Goal: Task Accomplishment & Management: Manage account settings

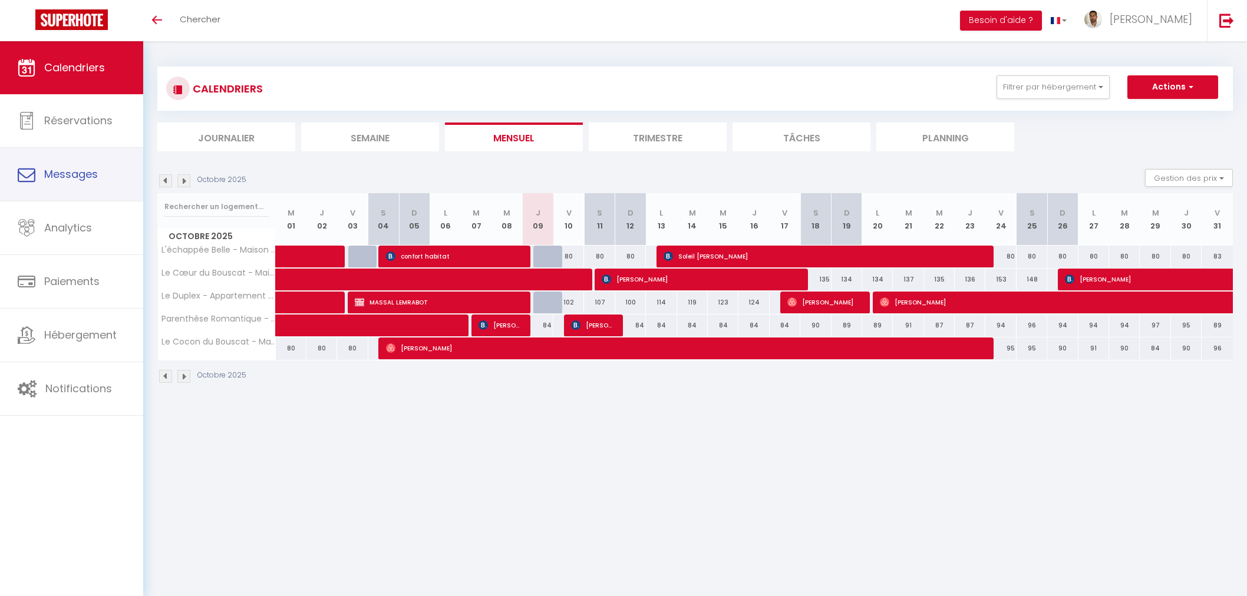
click at [75, 178] on span "Messages" at bounding box center [71, 174] width 54 height 15
select select "message"
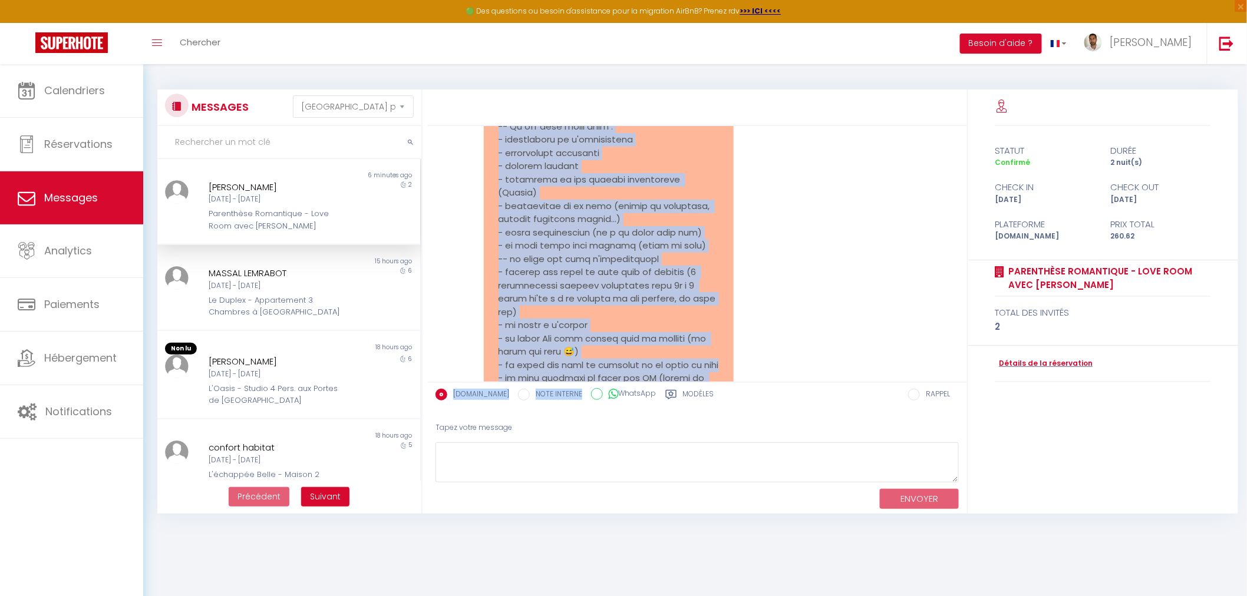
scroll to position [2543, 0]
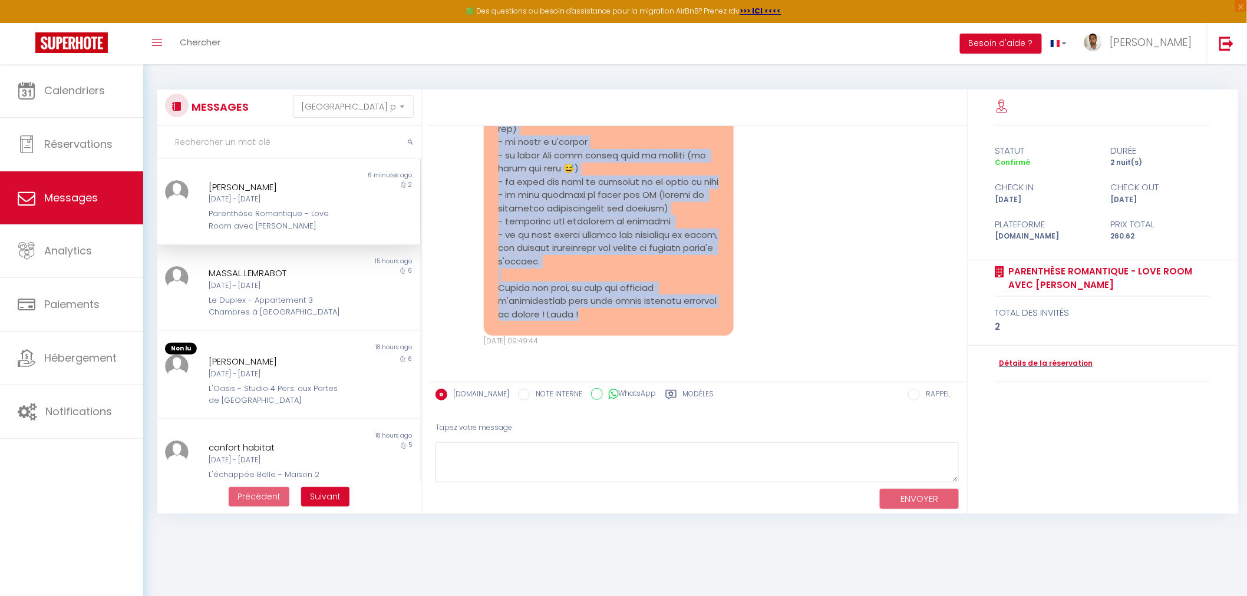
drag, startPoint x: 497, startPoint y: 138, endPoint x: 640, endPoint y: 320, distance: 231.0
click at [640, 320] on pre at bounding box center [609, 89] width 220 height 464
copy pre "Loremip, Dolo sitame co adipisc el seddoeiu, tempo inci utlab etdol magnaaliqu …"
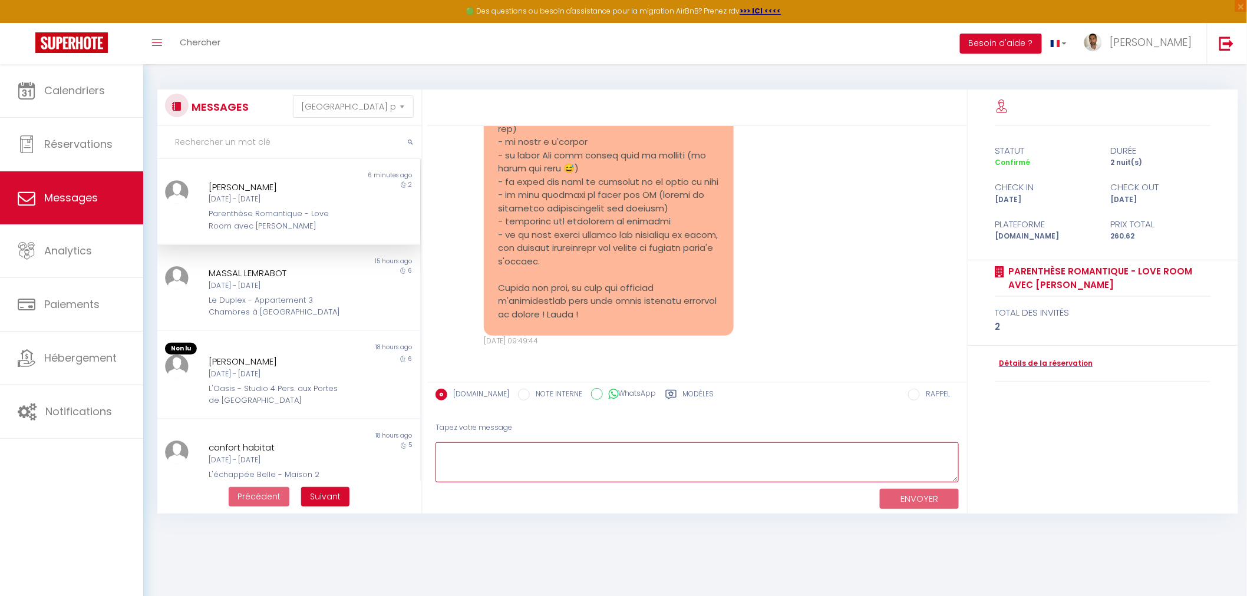
click at [460, 450] on textarea at bounding box center [698, 463] width 524 height 41
paste textarea "Loremip d sita cons, Adipi elitseddoe temp incid utlabo et dolorem al enimadmin…"
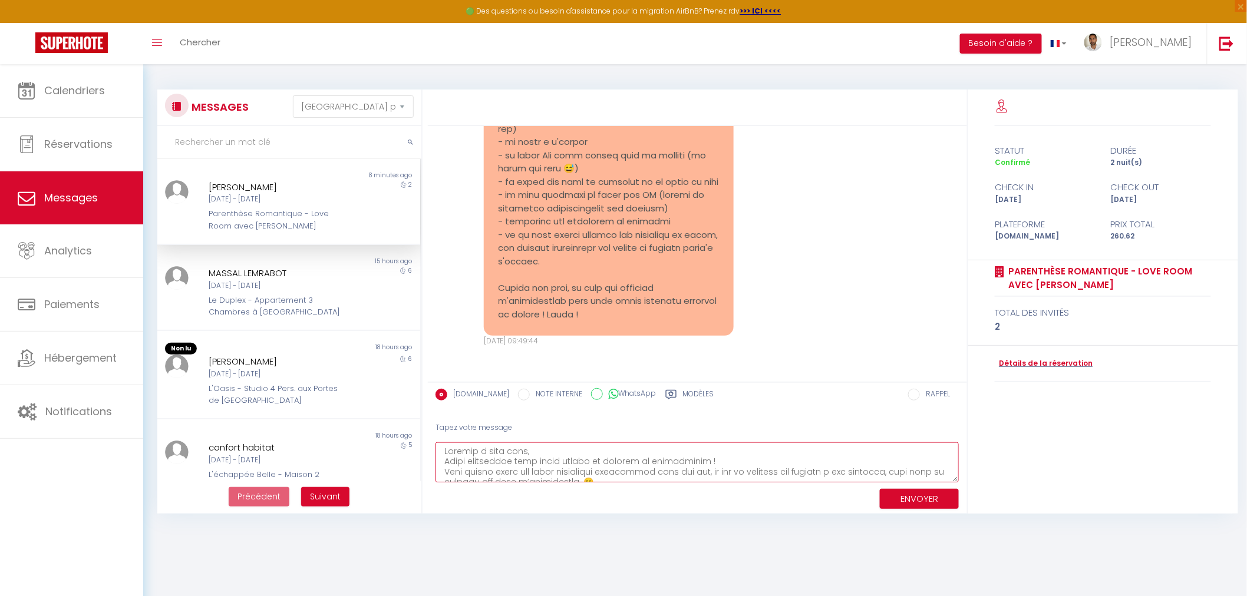
scroll to position [0, 0]
click at [685, 472] on textarea at bounding box center [698, 463] width 524 height 41
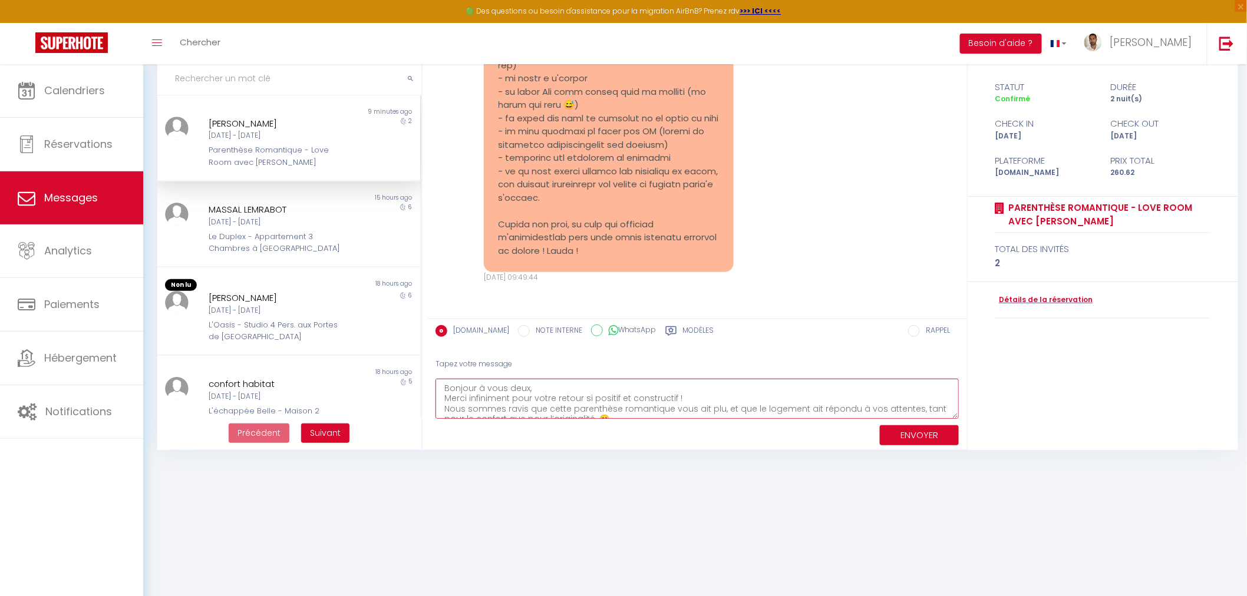
scroll to position [39, 0]
type textarea "Bonjour à vous deux, Merci infiniment pour votre retour si positif et construct…"
click at [918, 433] on button "ENVOYER" at bounding box center [919, 436] width 79 height 21
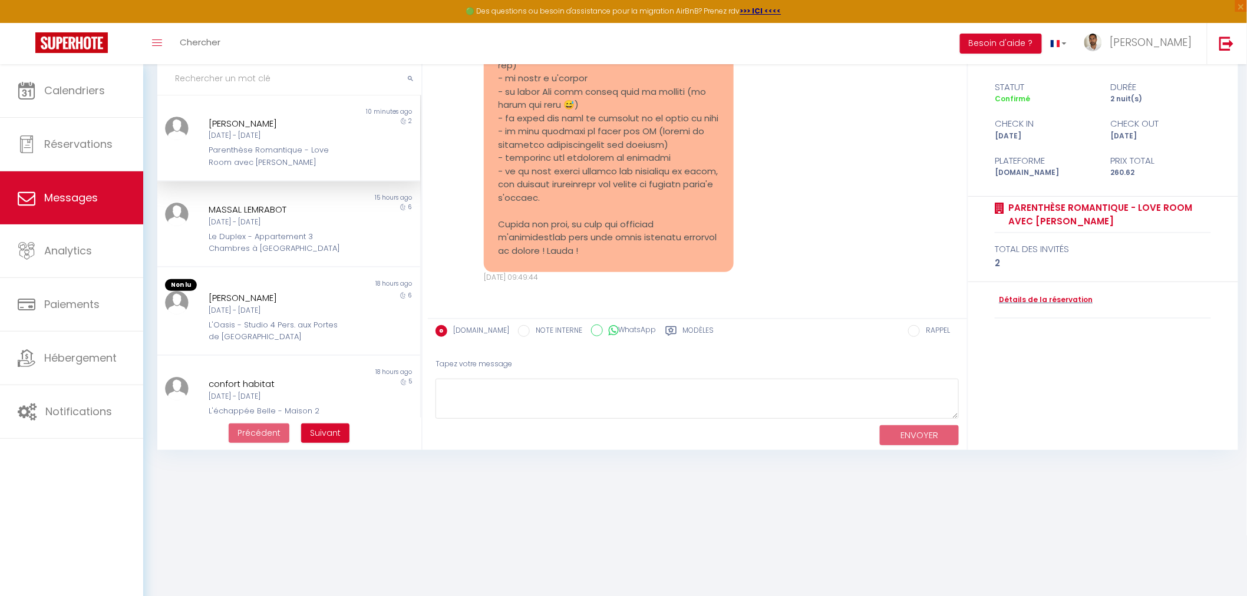
scroll to position [2843, 0]
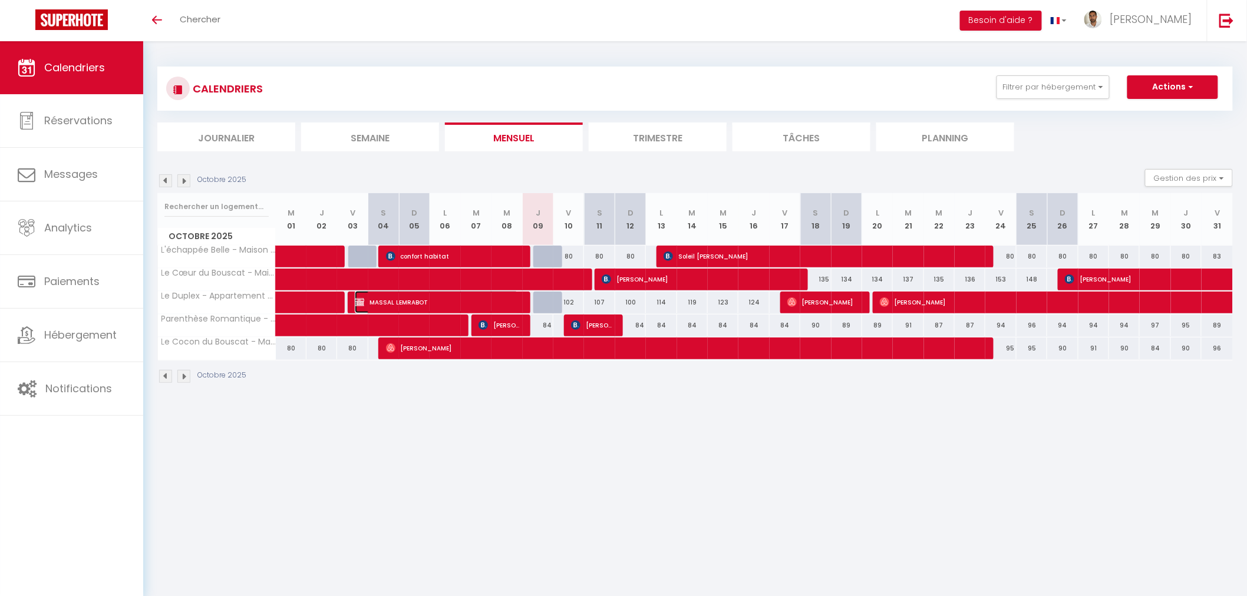
click at [440, 296] on span "MASSAL LEMRABOT" at bounding box center [436, 302] width 163 height 22
select select "OK"
select select "KO"
select select "0"
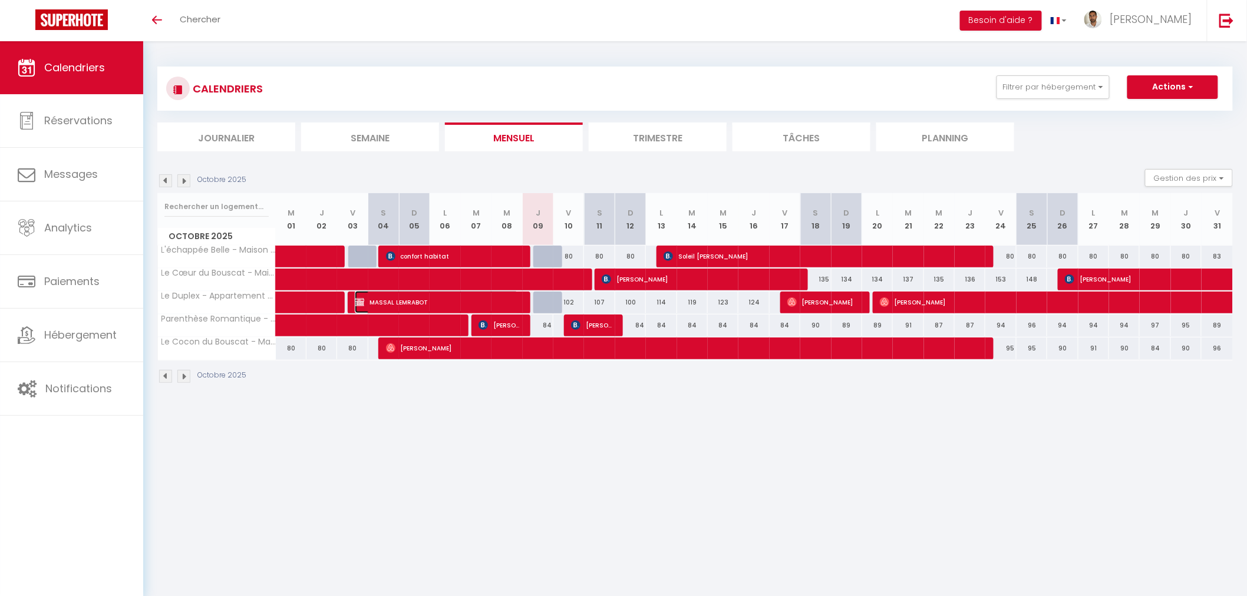
select select "1"
select select
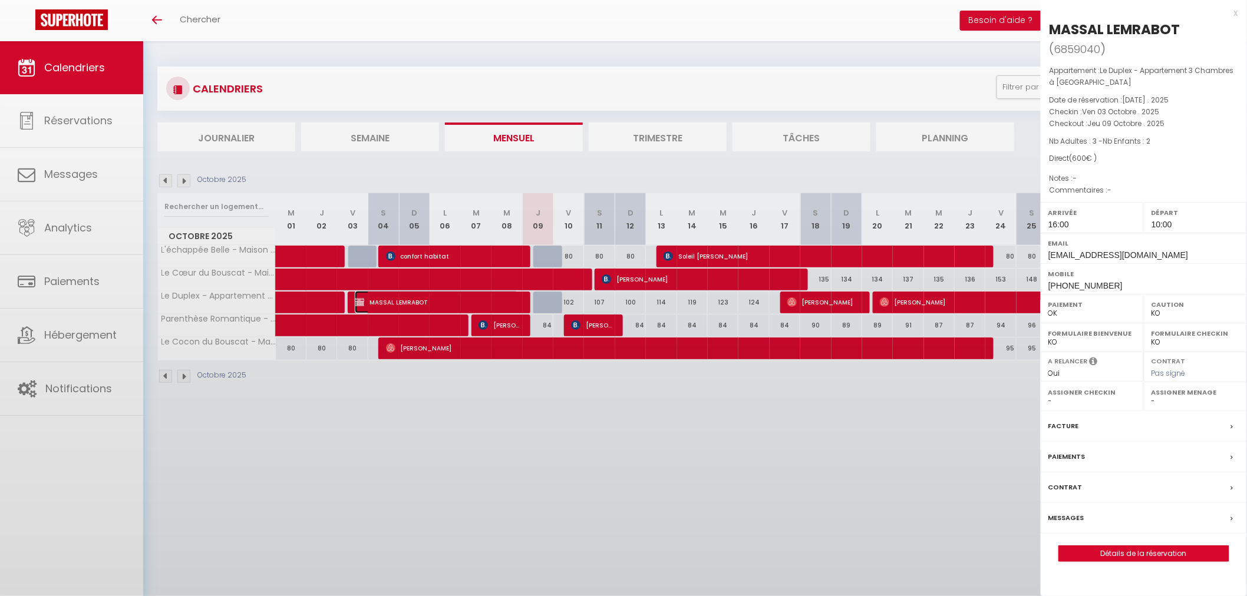
select select "31570"
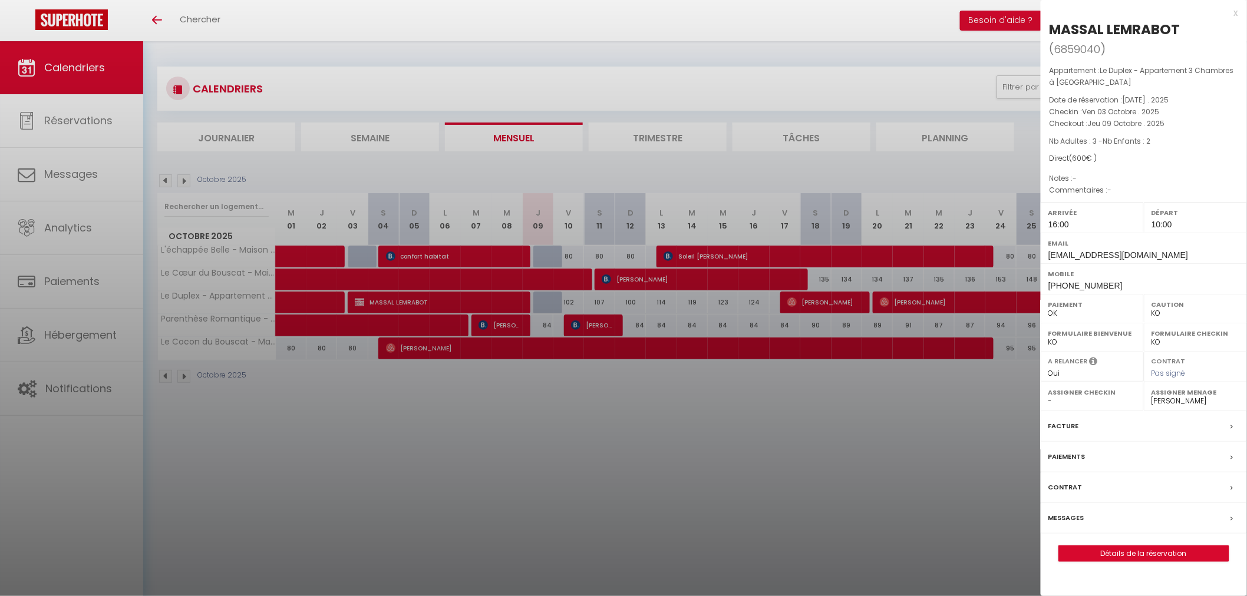
click at [934, 424] on div at bounding box center [623, 298] width 1247 height 596
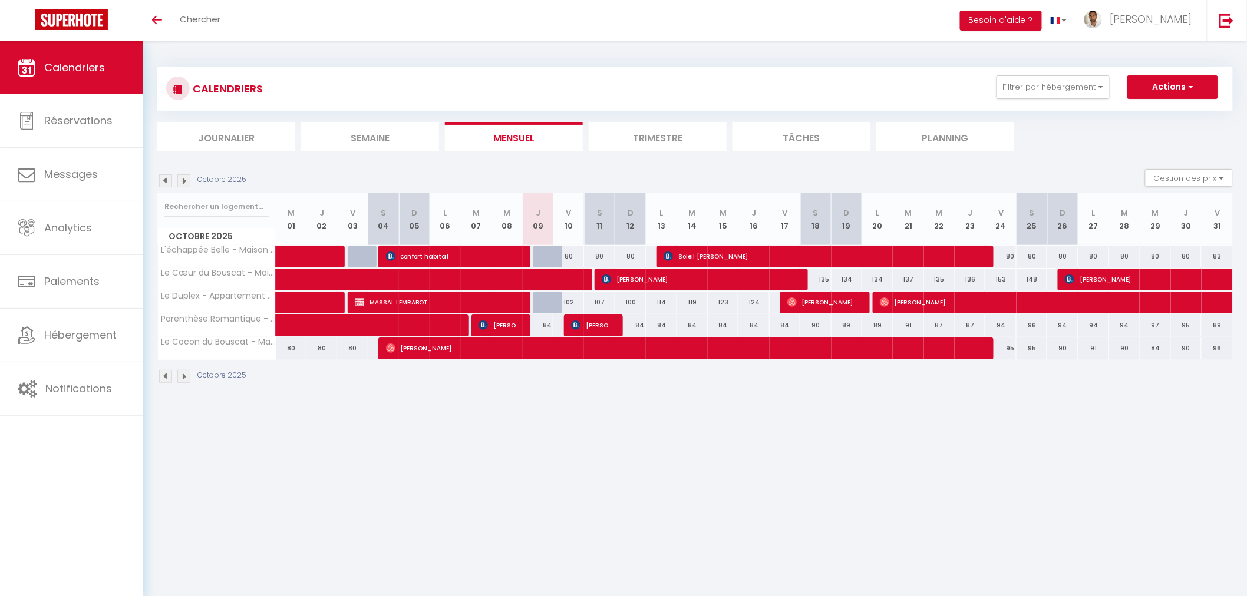
click at [546, 302] on div at bounding box center [548, 303] width 31 height 22
type input "100"
type input "Jeu 09 Octobre 2025"
type input "Ven 10 Octobre 2025"
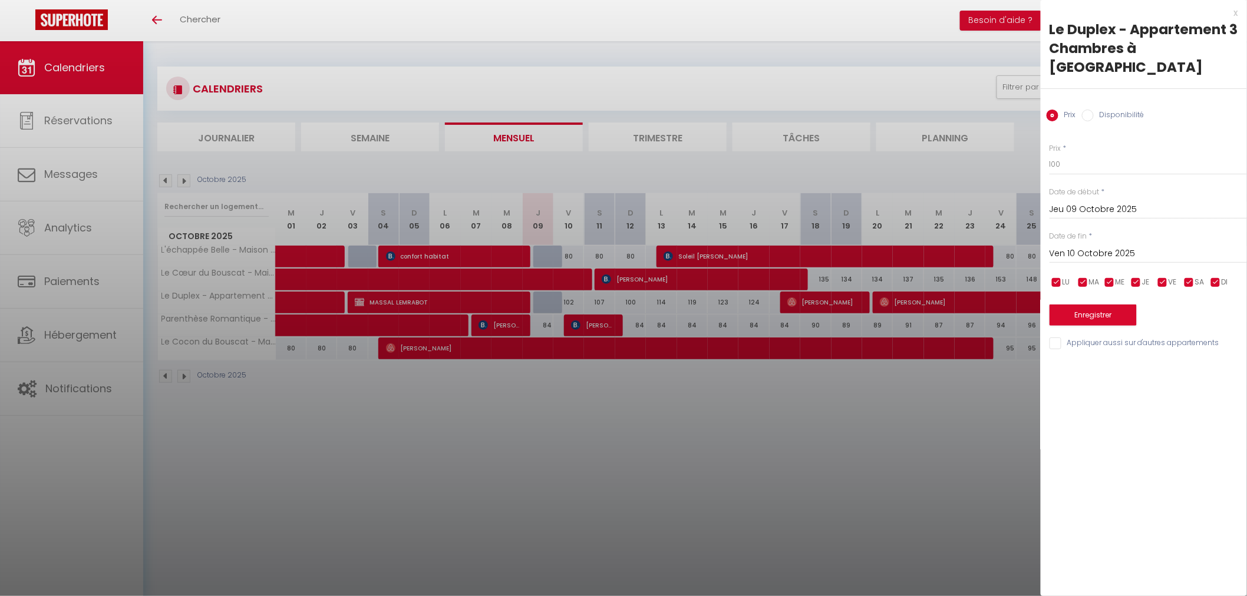
click at [779, 401] on div at bounding box center [623, 298] width 1247 height 596
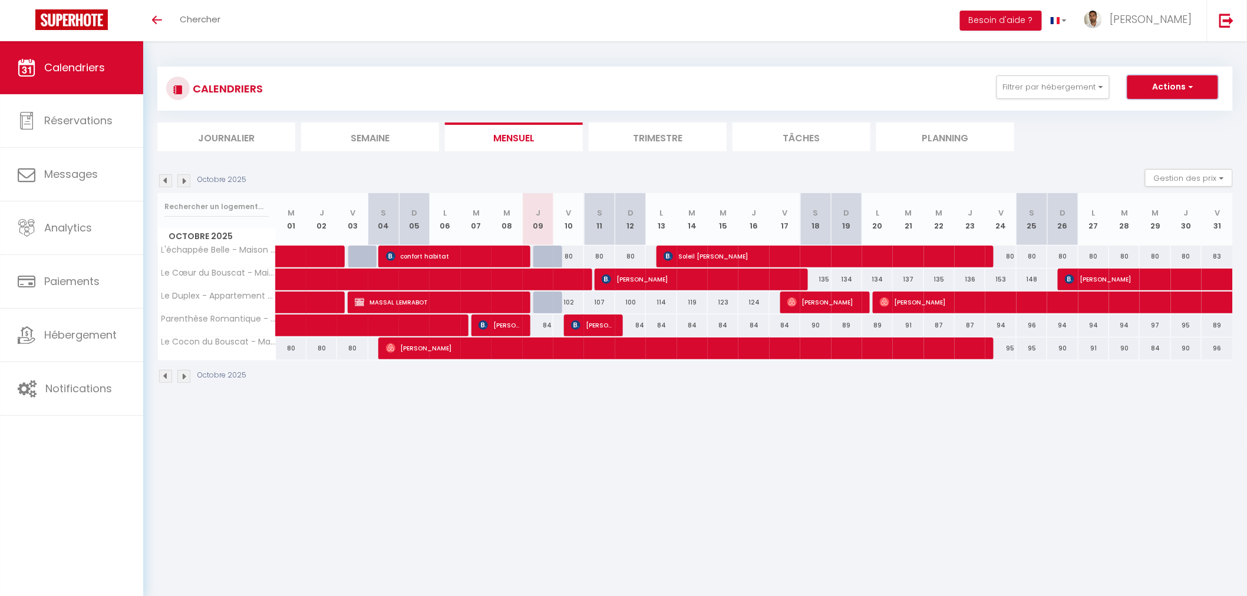
click at [1185, 86] on button "Actions" at bounding box center [1173, 87] width 91 height 24
click at [1166, 109] on link "Nouvelle réservation" at bounding box center [1160, 115] width 103 height 18
select select
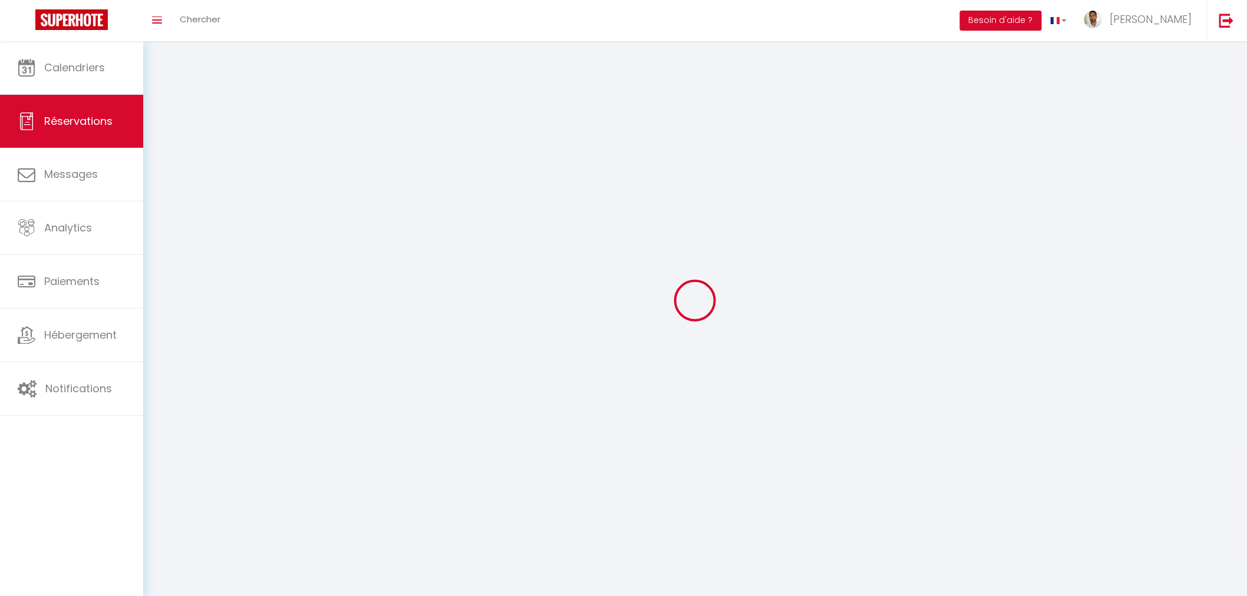
select select
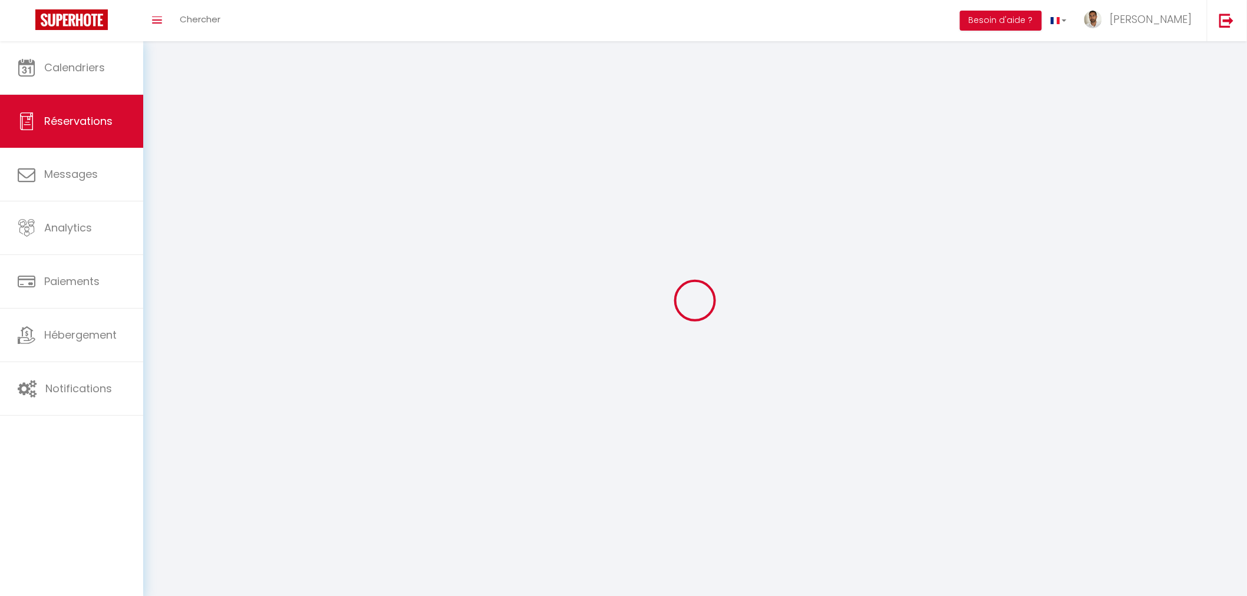
select select
checkbox input "false"
select select
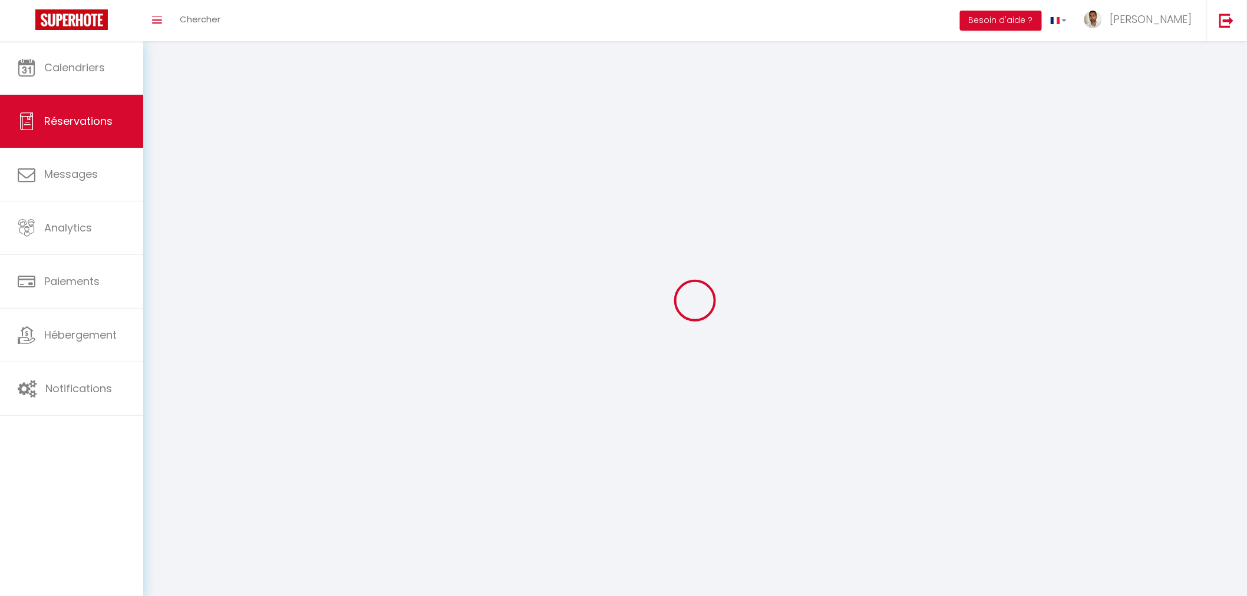
select select
checkbox input "false"
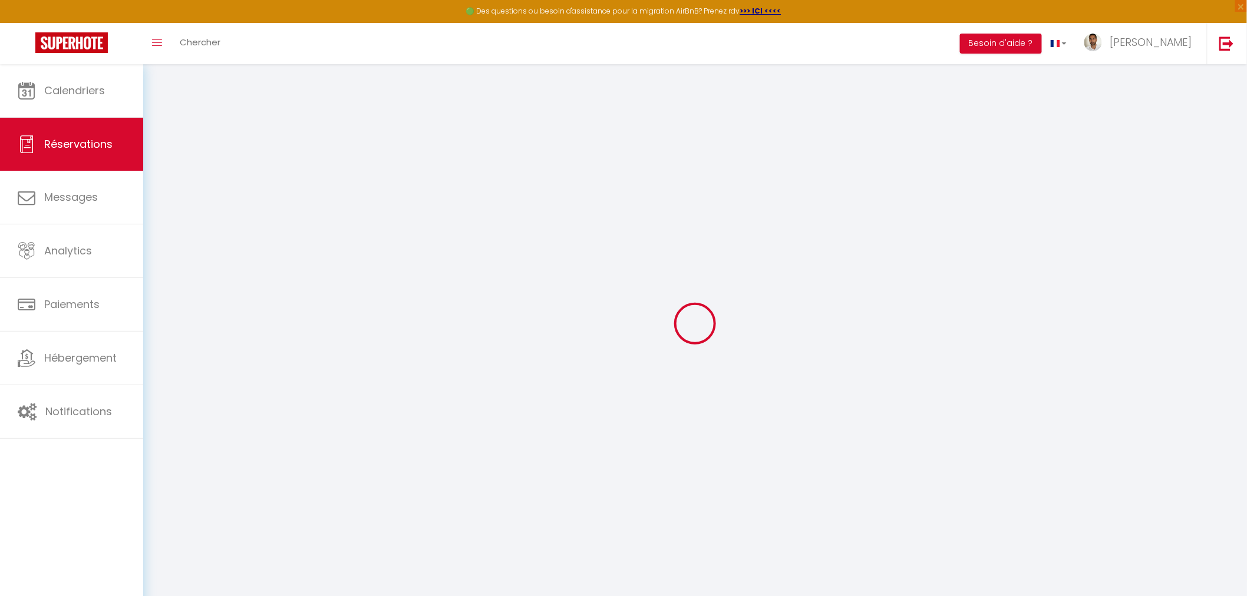
select select
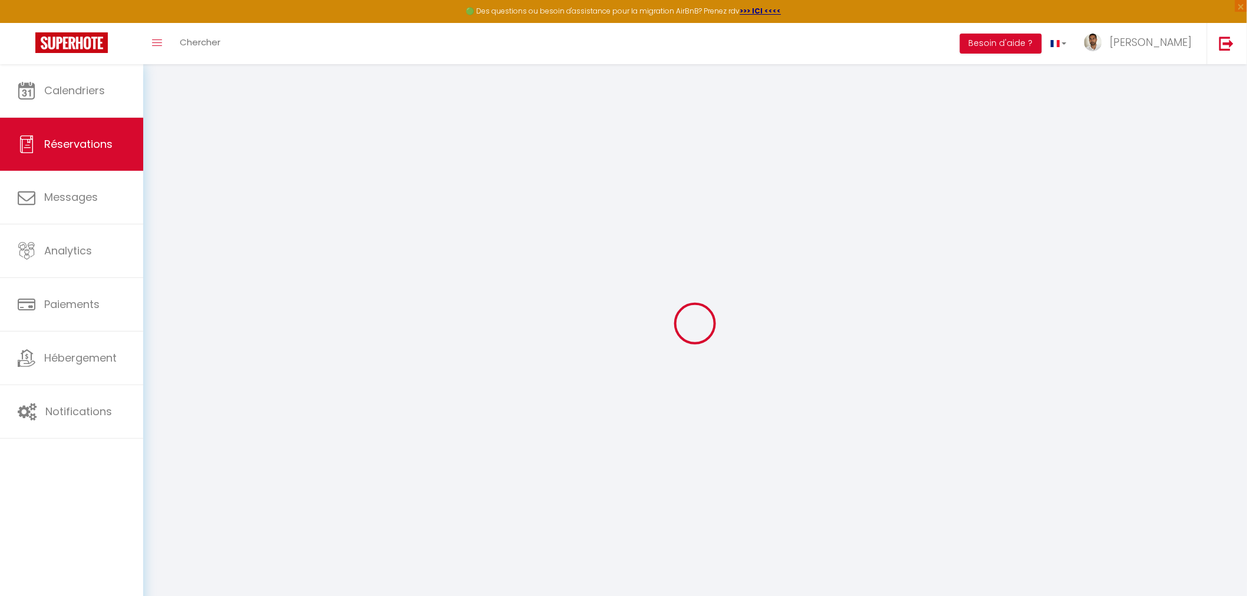
select select
checkbox input "false"
select select
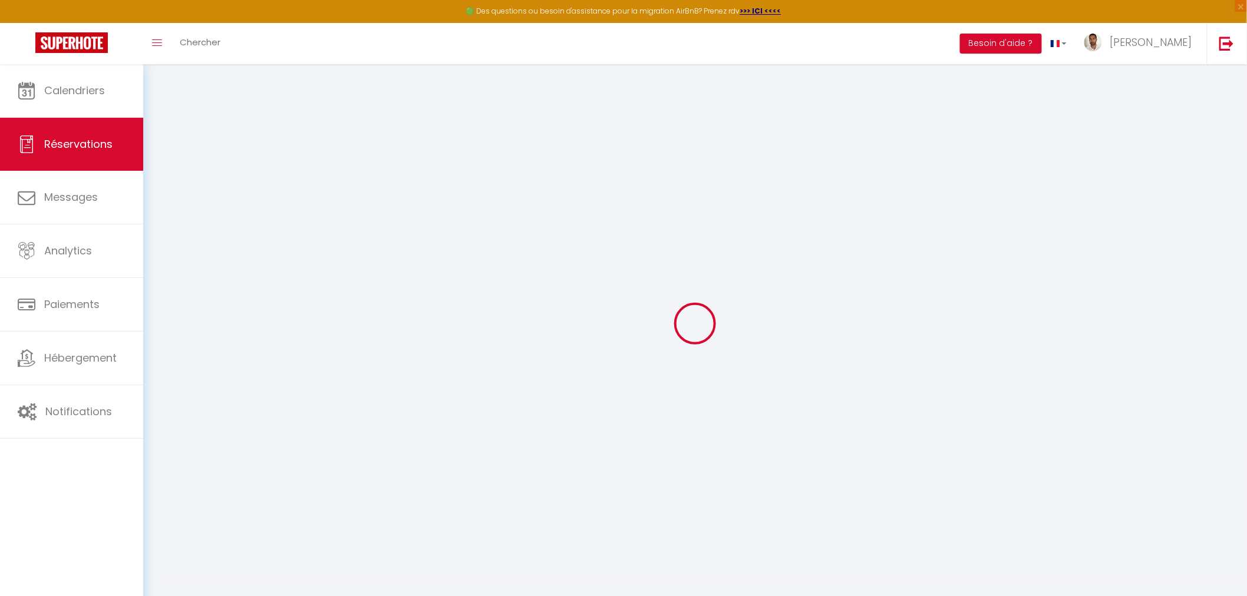
select select
checkbox input "false"
select select
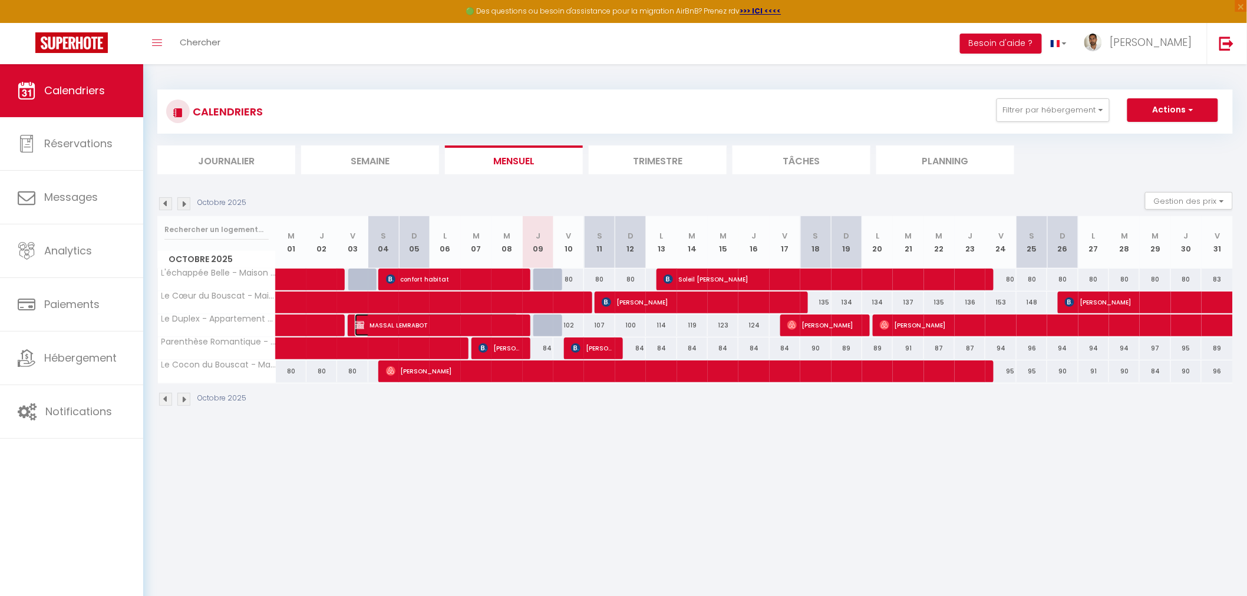
click at [444, 321] on span "MASSAL LEMRABOT" at bounding box center [436, 325] width 163 height 22
select select "OK"
select select "KO"
select select "0"
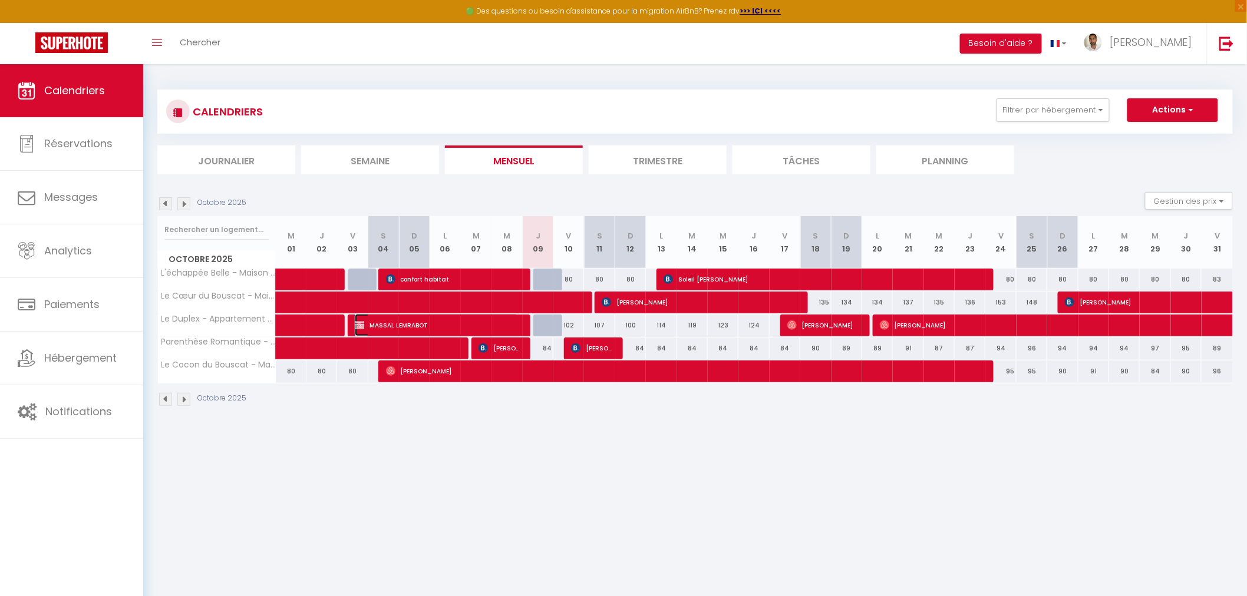
select select "1"
select select
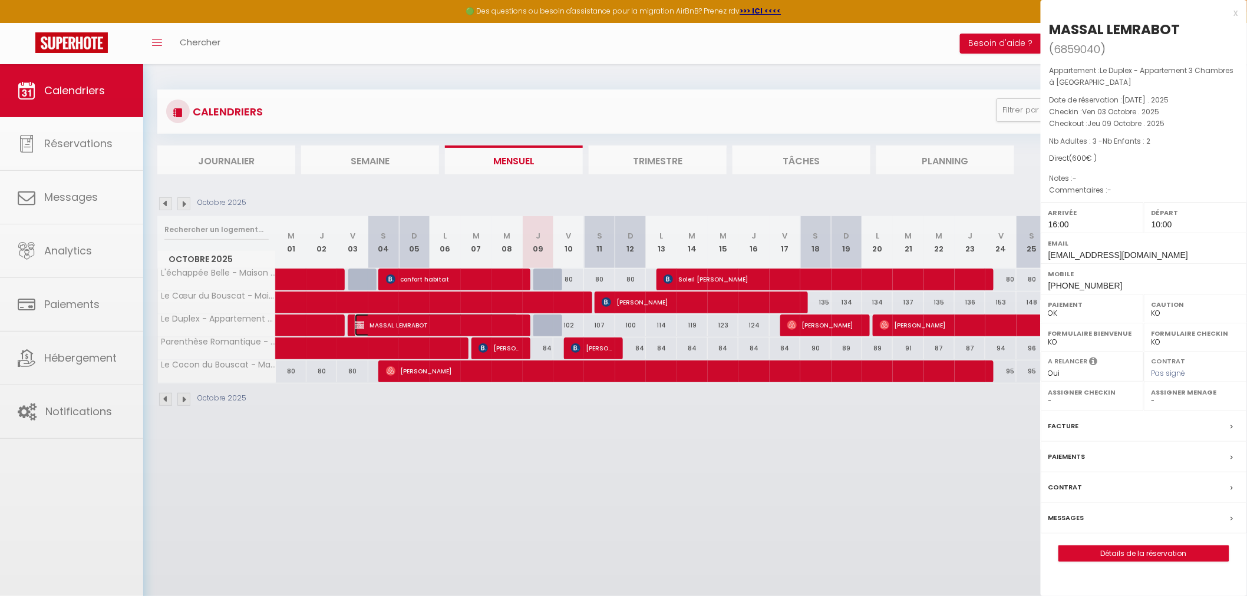
select select "31570"
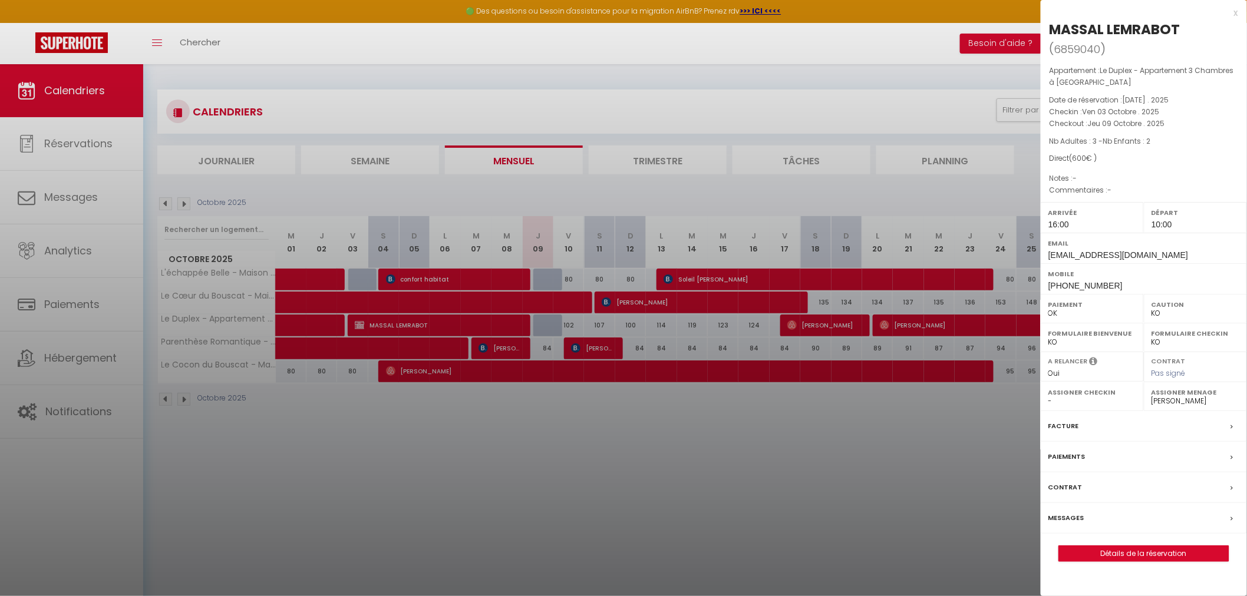
click at [499, 299] on div at bounding box center [623, 298] width 1247 height 596
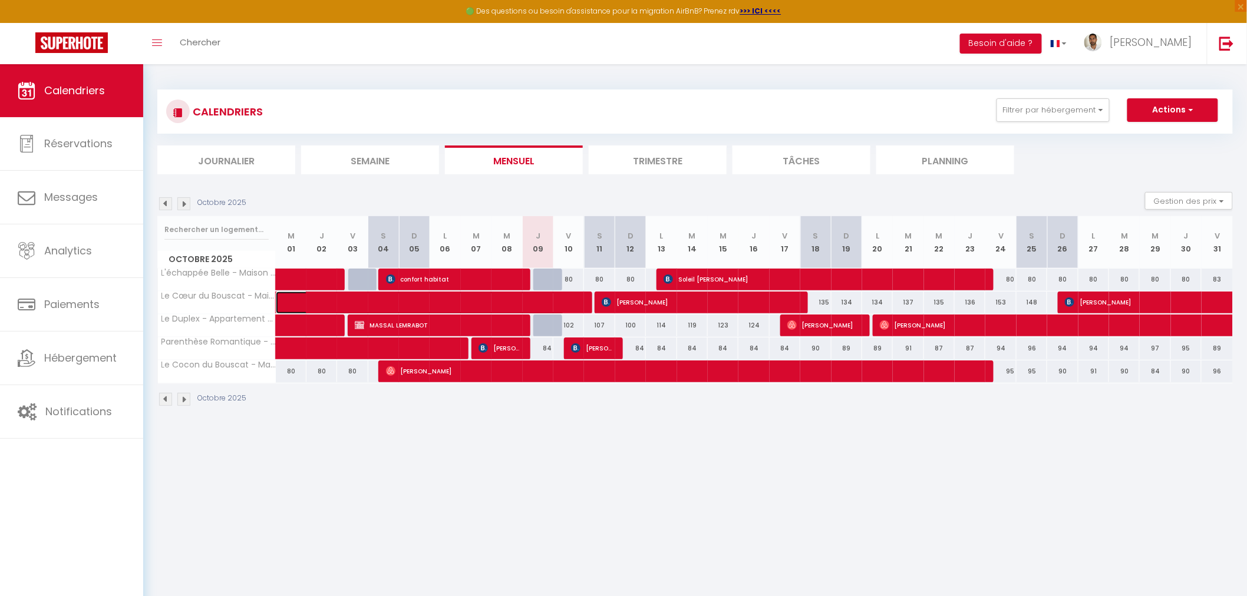
click at [487, 303] on span at bounding box center [429, 303] width 271 height 22
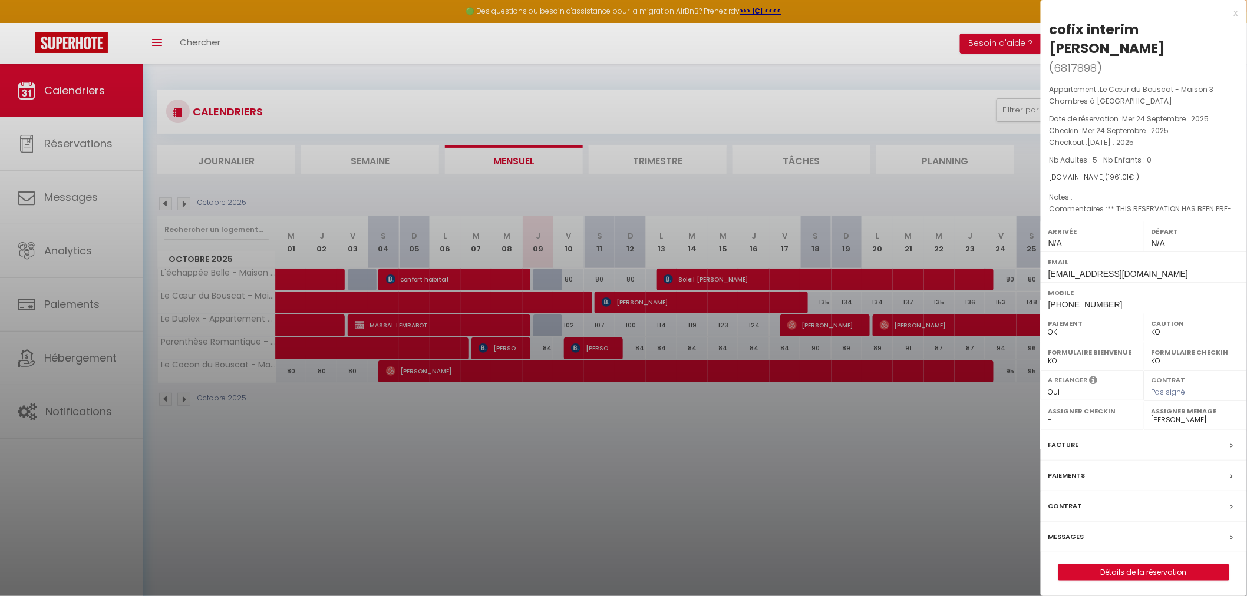
click at [315, 327] on div at bounding box center [623, 298] width 1247 height 596
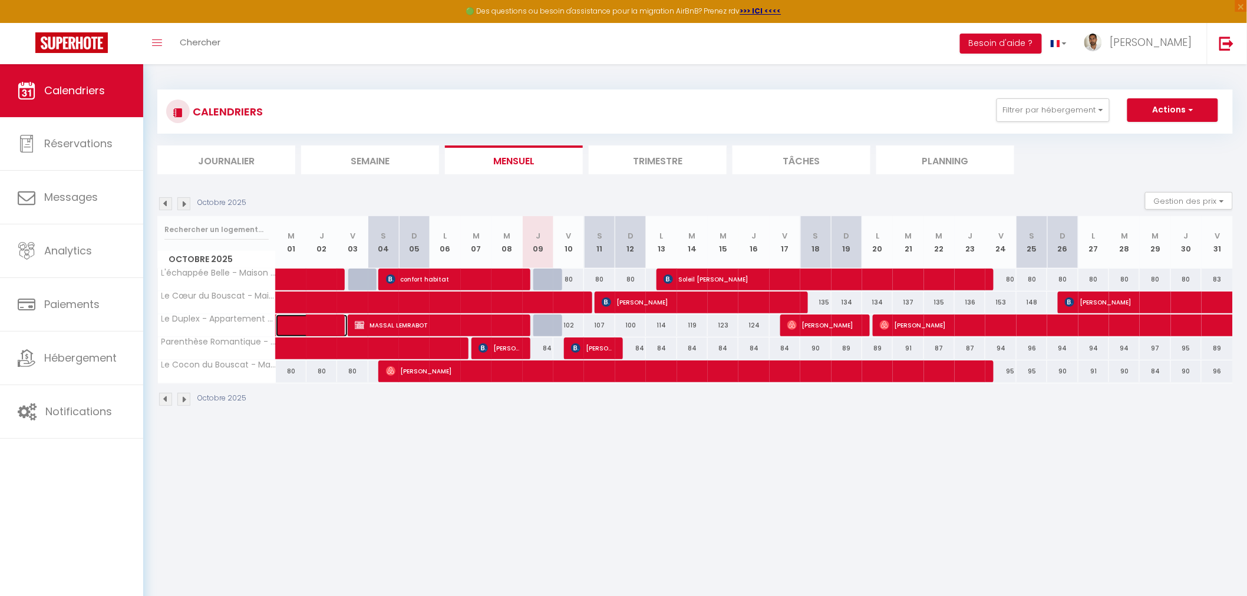
click at [315, 327] on span at bounding box center [321, 326] width 54 height 22
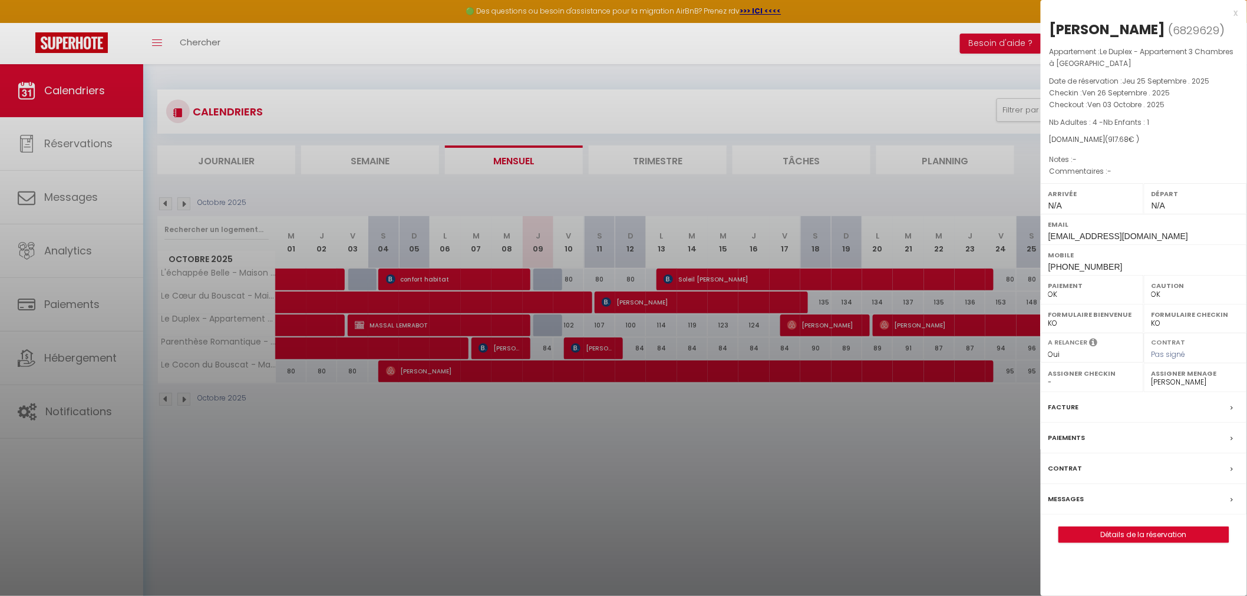
click at [445, 323] on div at bounding box center [623, 298] width 1247 height 596
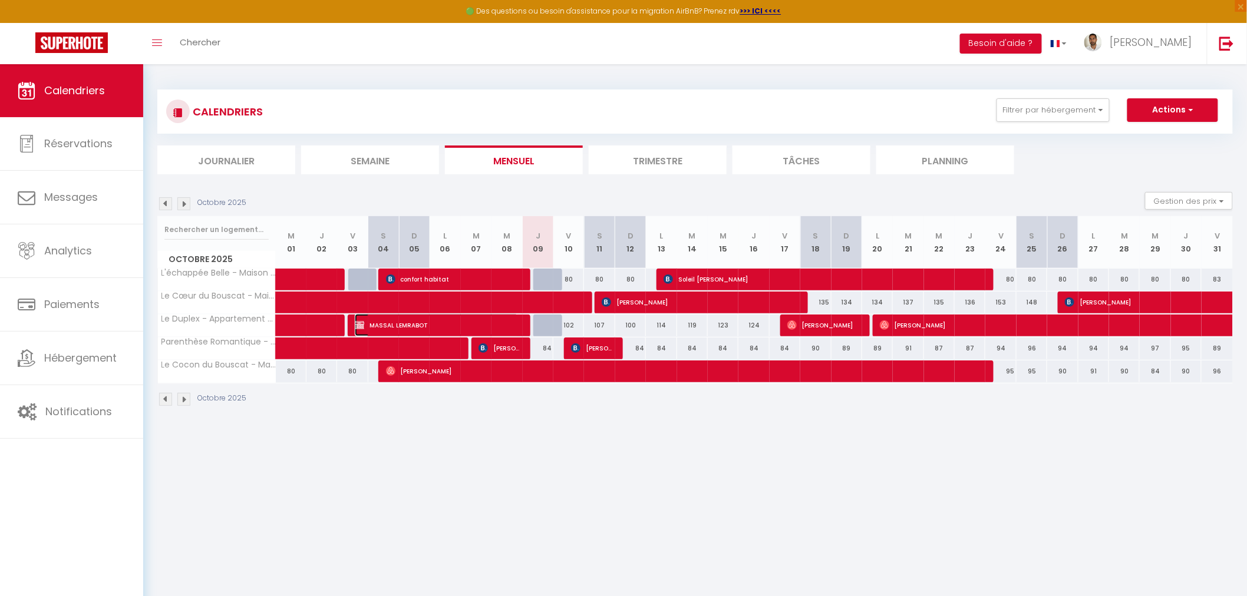
click at [459, 325] on span "MASSAL LEMRABOT" at bounding box center [436, 325] width 163 height 22
select select "KO"
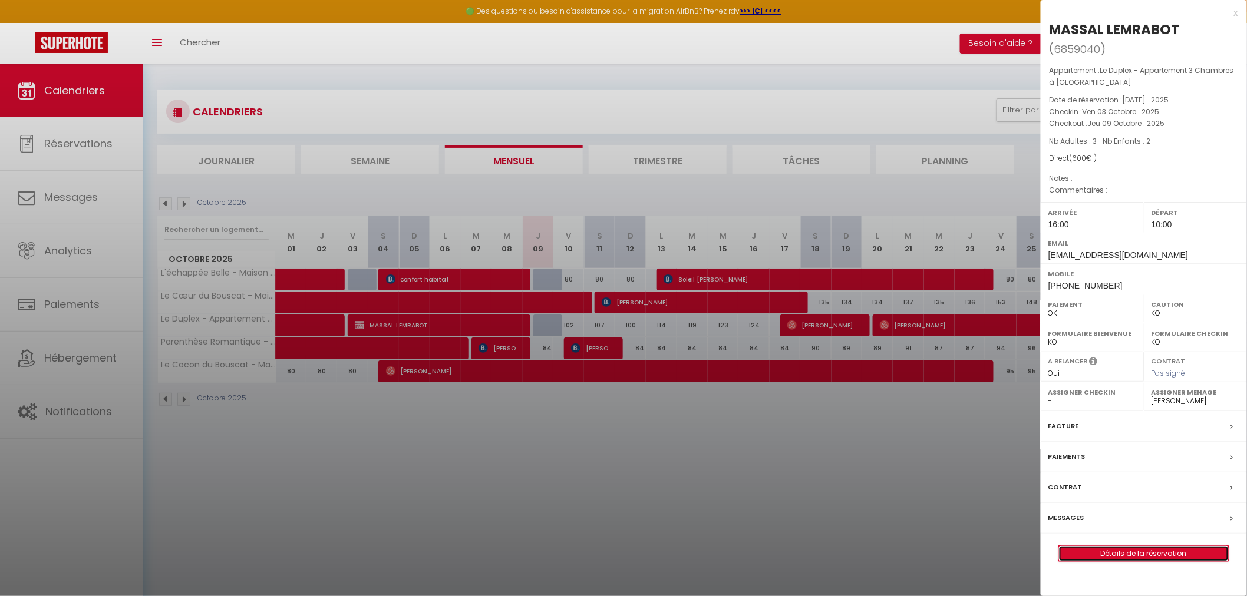
click at [1108, 551] on link "Détails de la réservation" at bounding box center [1144, 553] width 170 height 15
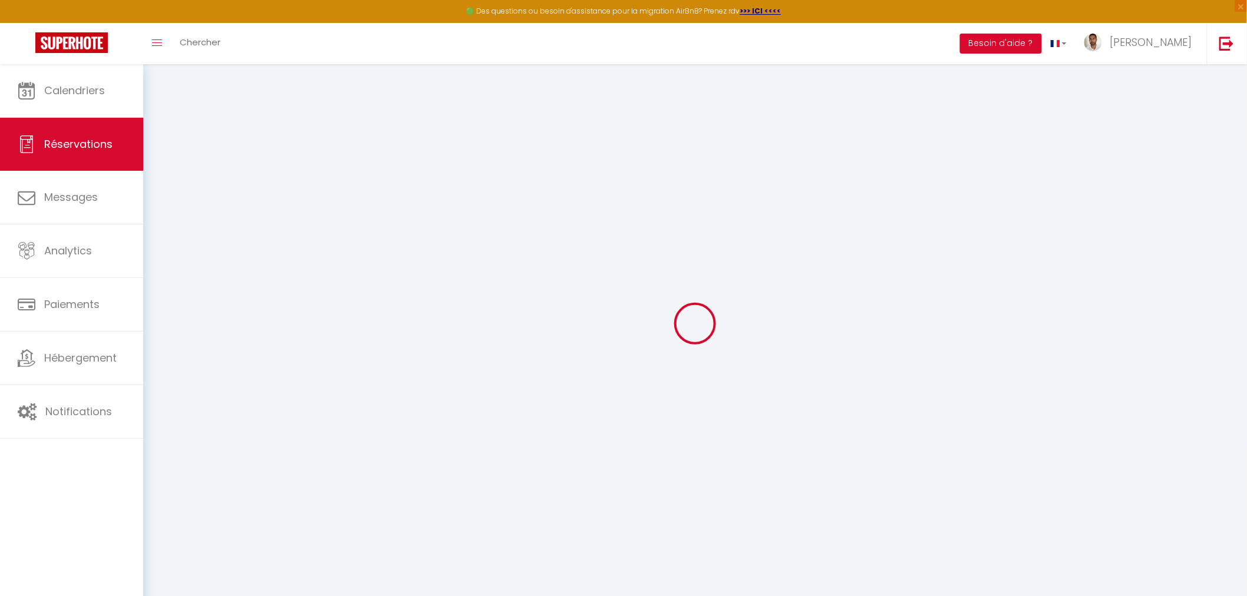
type input "MASSAL"
type input "LEMRABOT"
type input "mamalemrabot@gmail.com"
type input "+33743656308"
select select "MR"
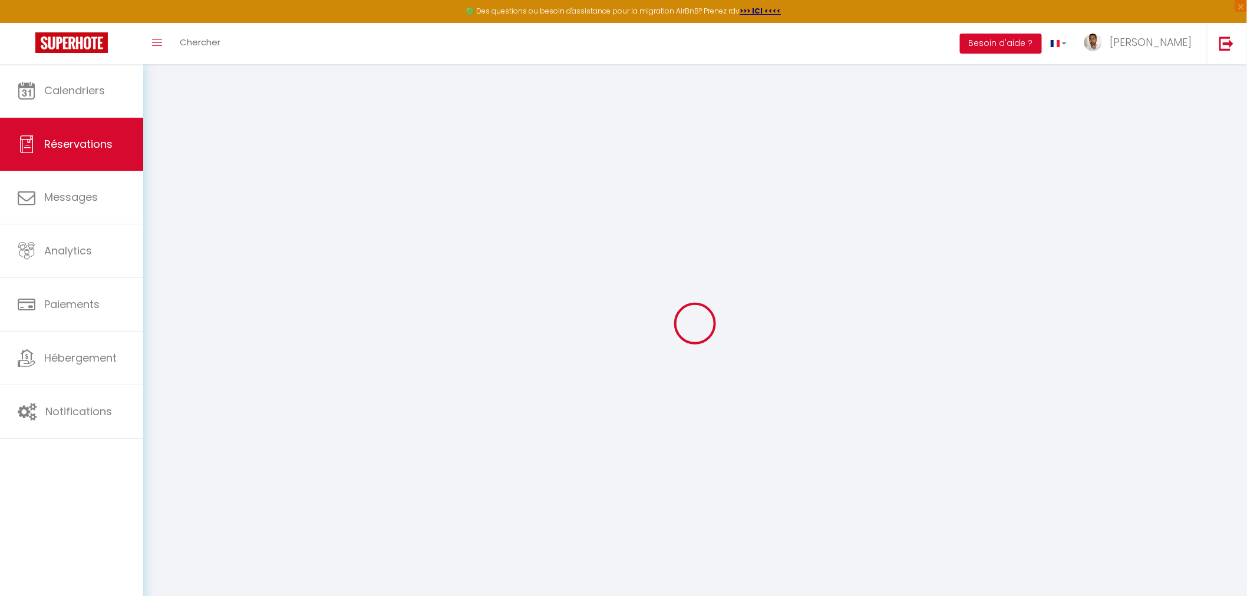
select select "50068"
select select "1"
type input "Ven 03 Octobre 2025"
select select
type input "Jeu 09 Octobre 2025"
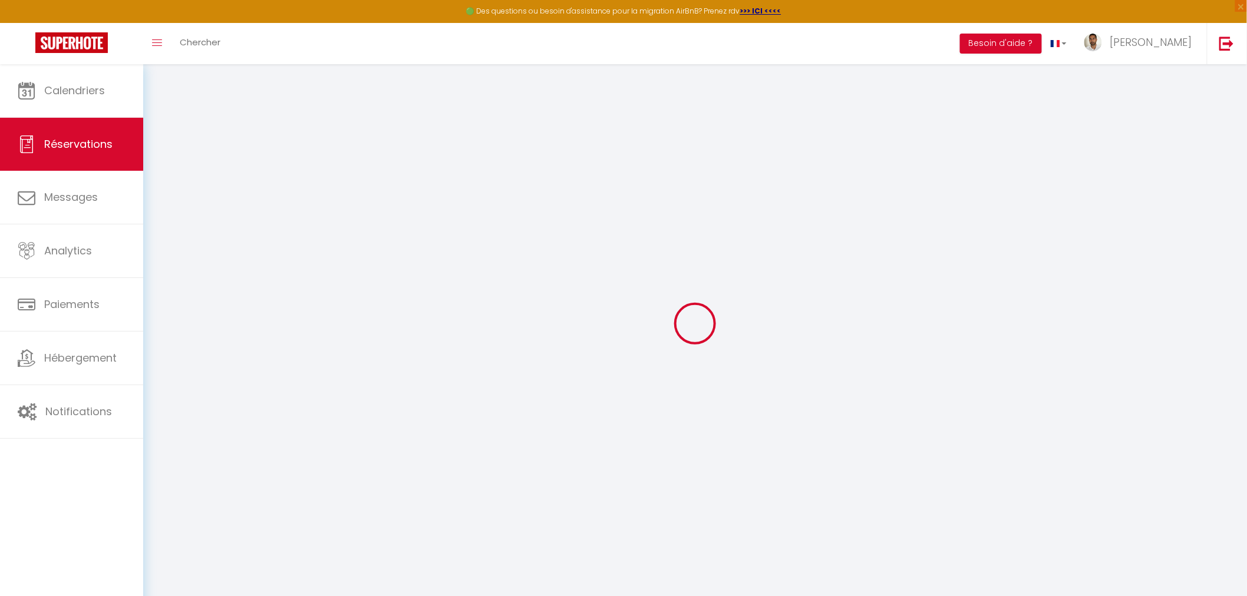
select select
type input "3"
type input "2"
select select "12"
select select "14"
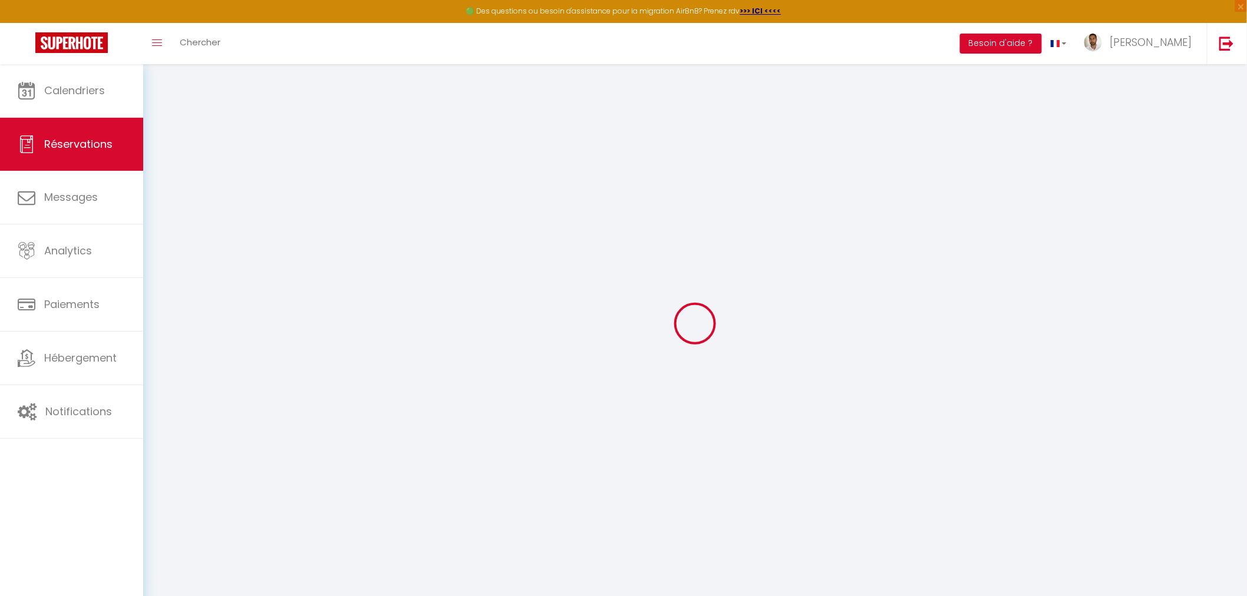
type input "600"
checkbox input "false"
type input "0"
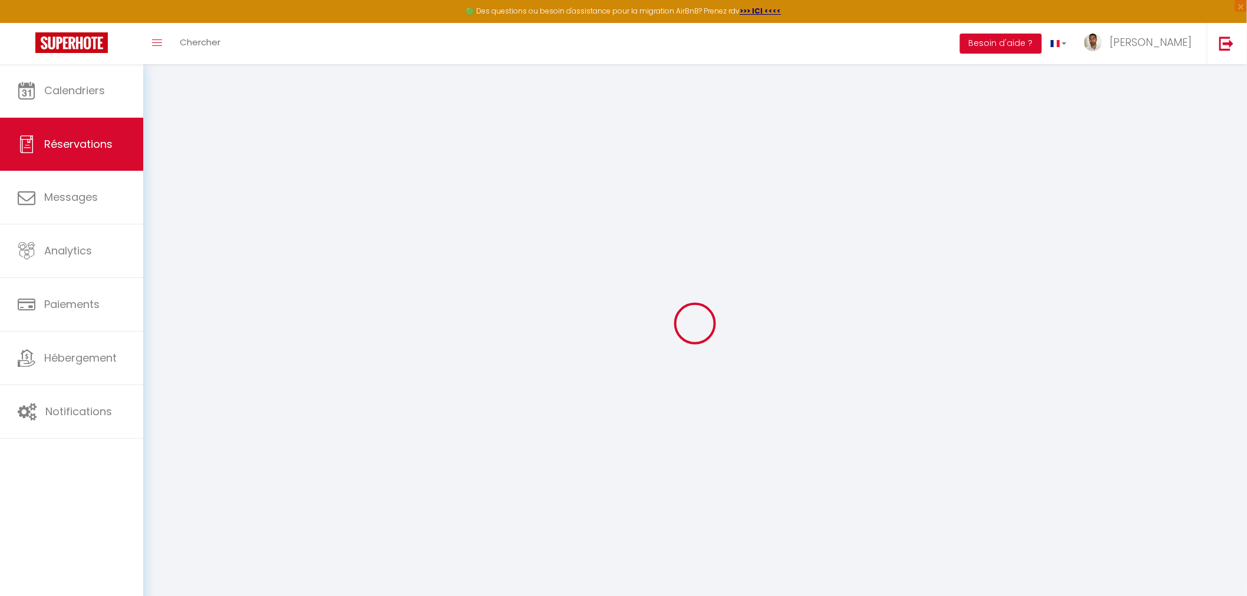
type input "0"
select select
checkbox input "false"
select select
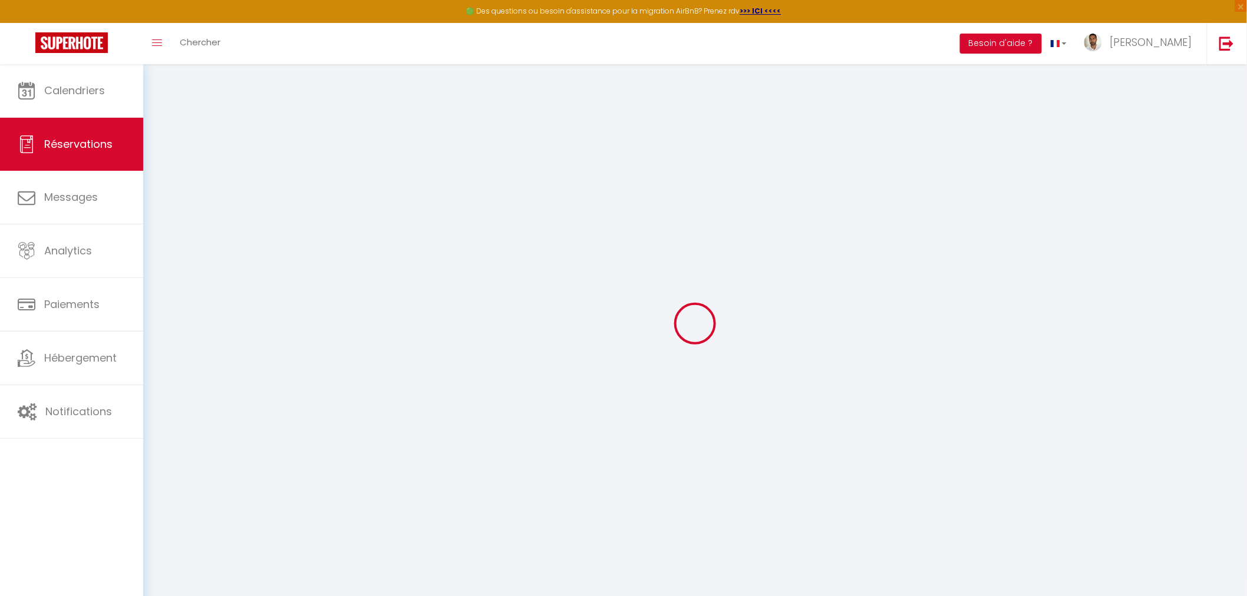
select select
checkbox input "false"
select select
checkbox input "false"
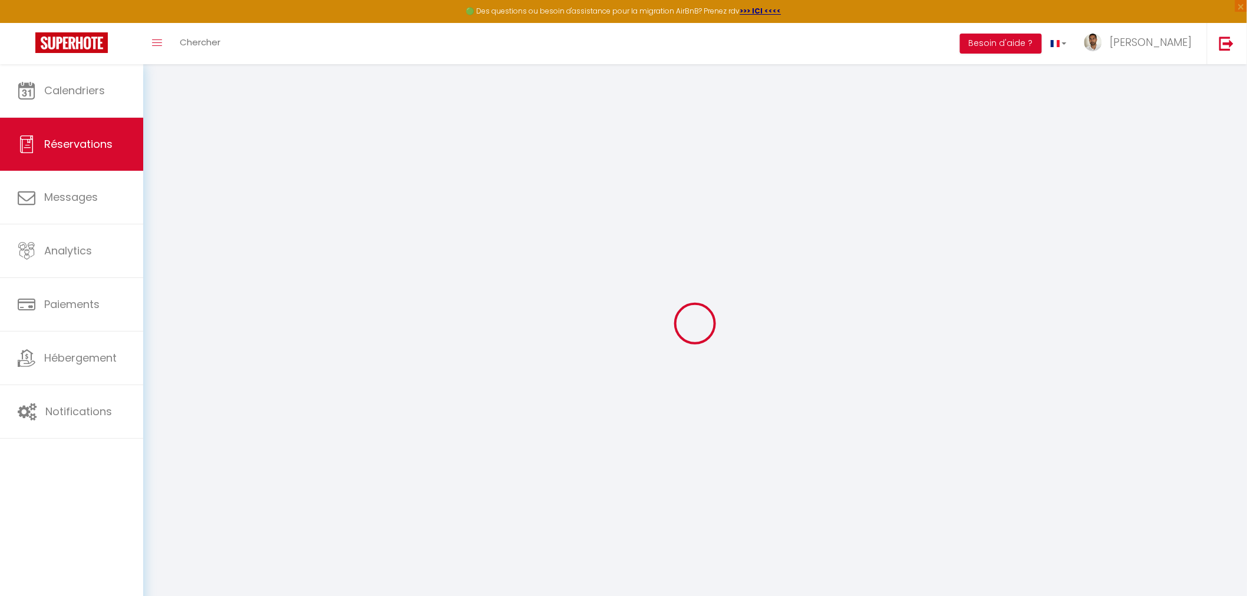
select select
checkbox input "false"
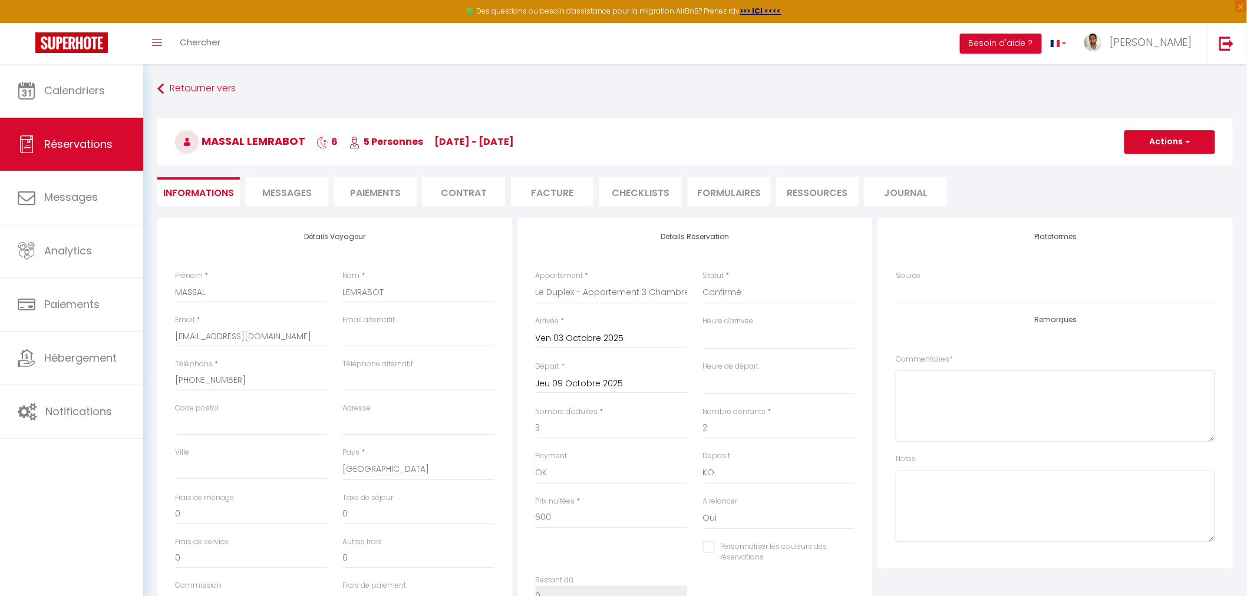
select select
checkbox input "false"
select select "16:00"
select select "10:00"
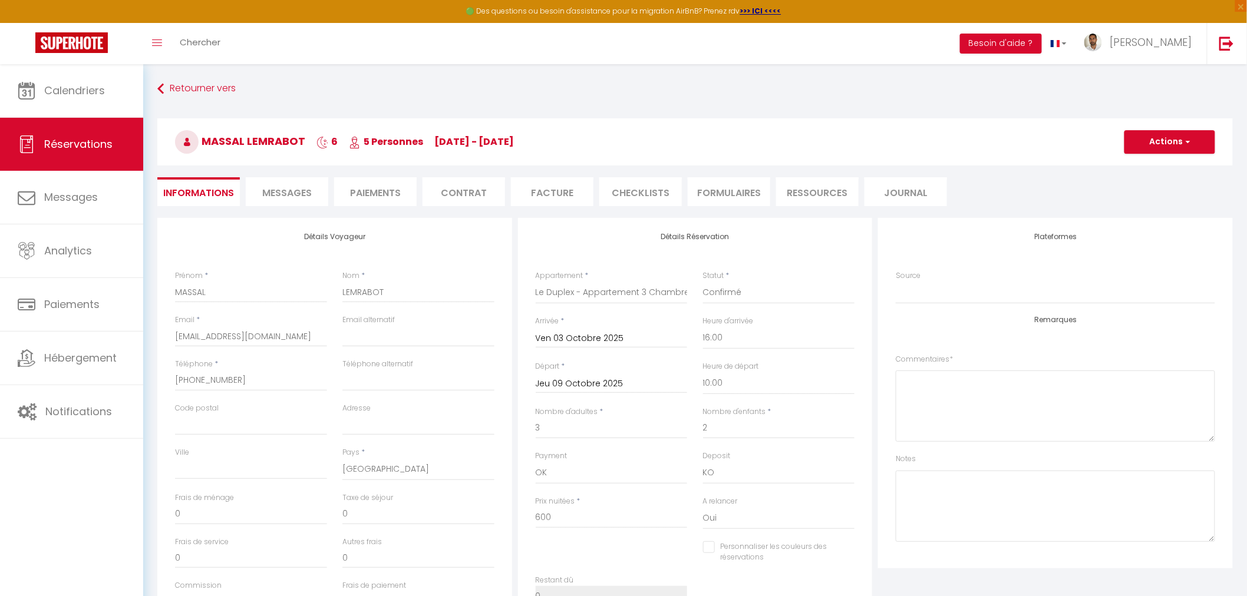
click at [281, 190] on span "Messages" at bounding box center [287, 193] width 50 height 14
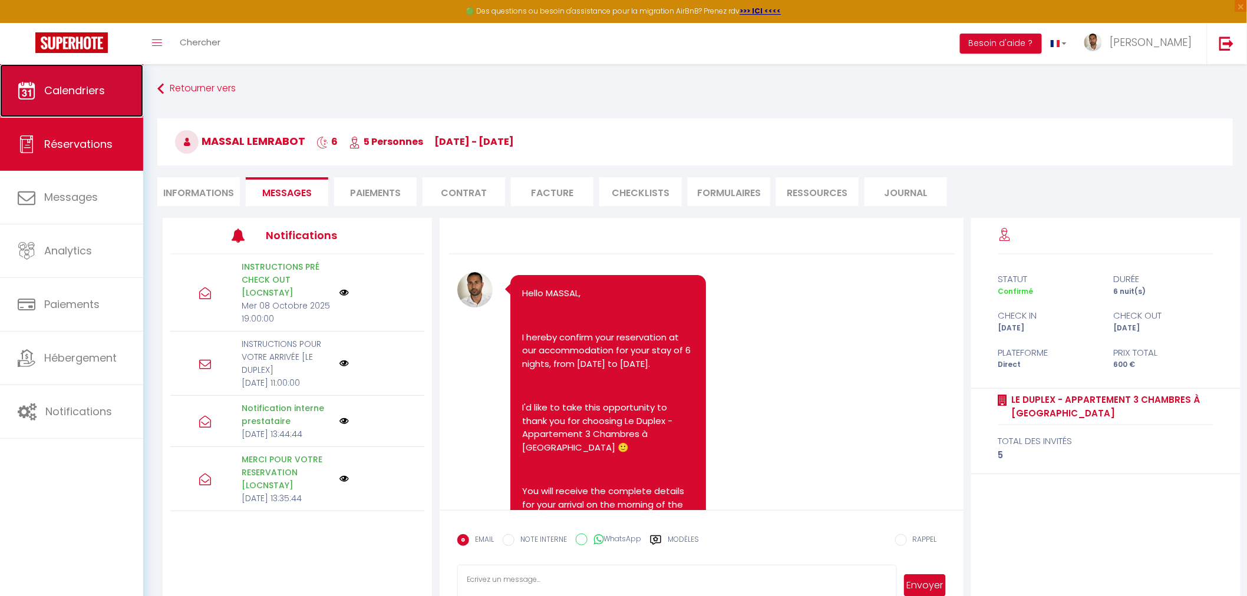
click at [61, 90] on span "Calendriers" at bounding box center [74, 90] width 61 height 15
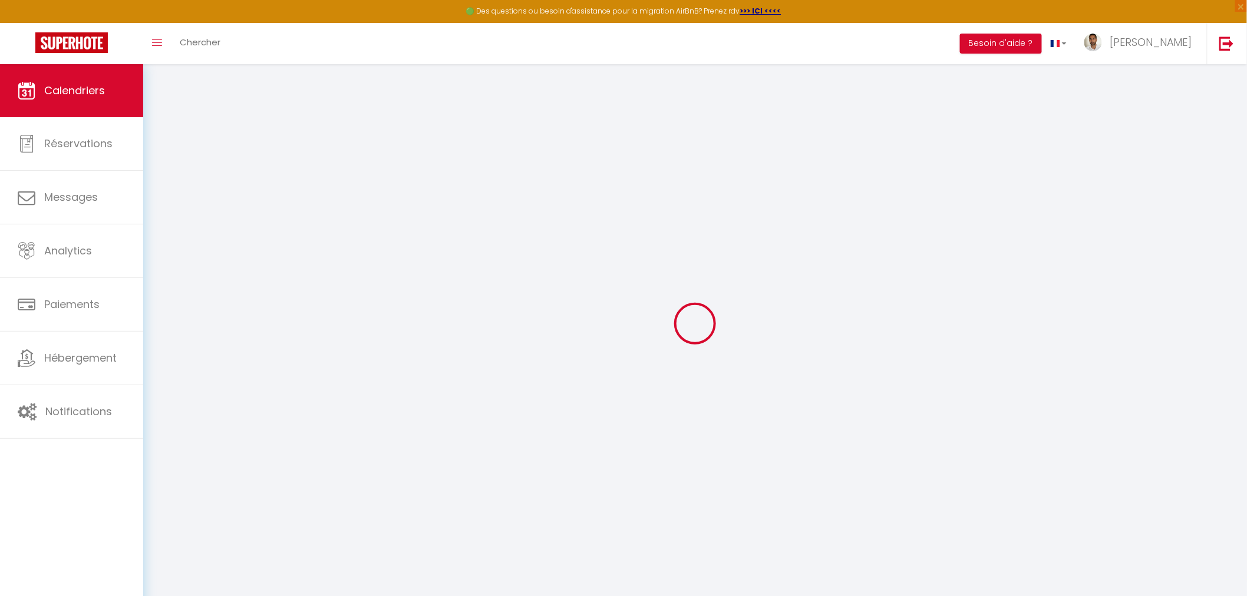
select select
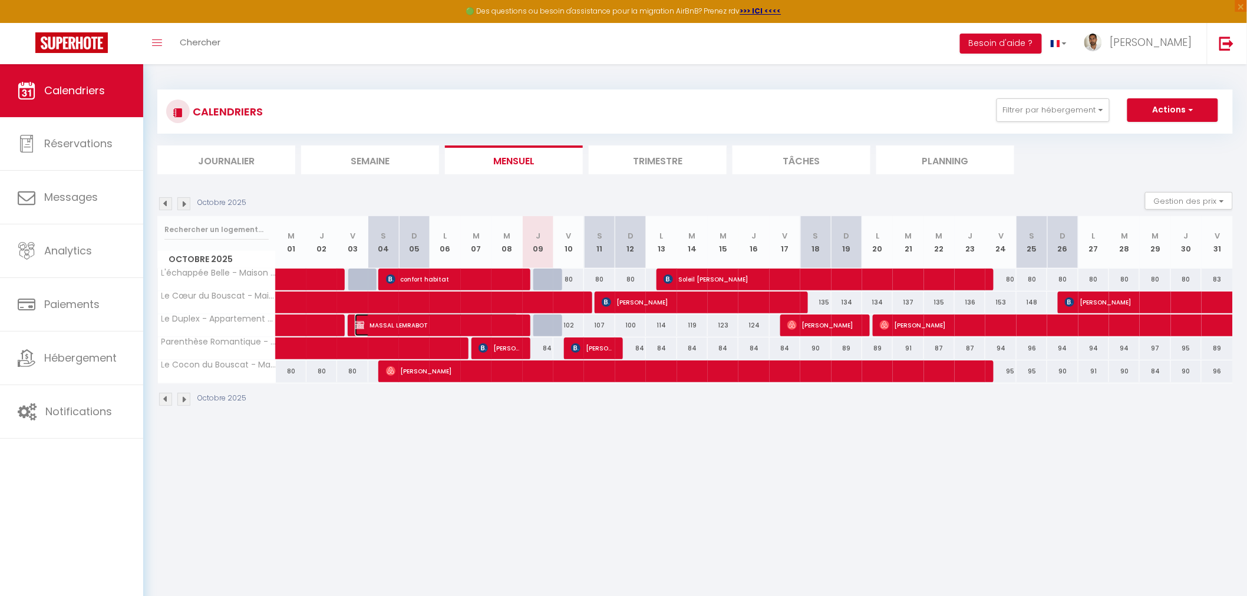
click at [469, 322] on span "MASSAL LEMRABOT" at bounding box center [436, 325] width 163 height 22
select select "OK"
select select "KO"
select select "0"
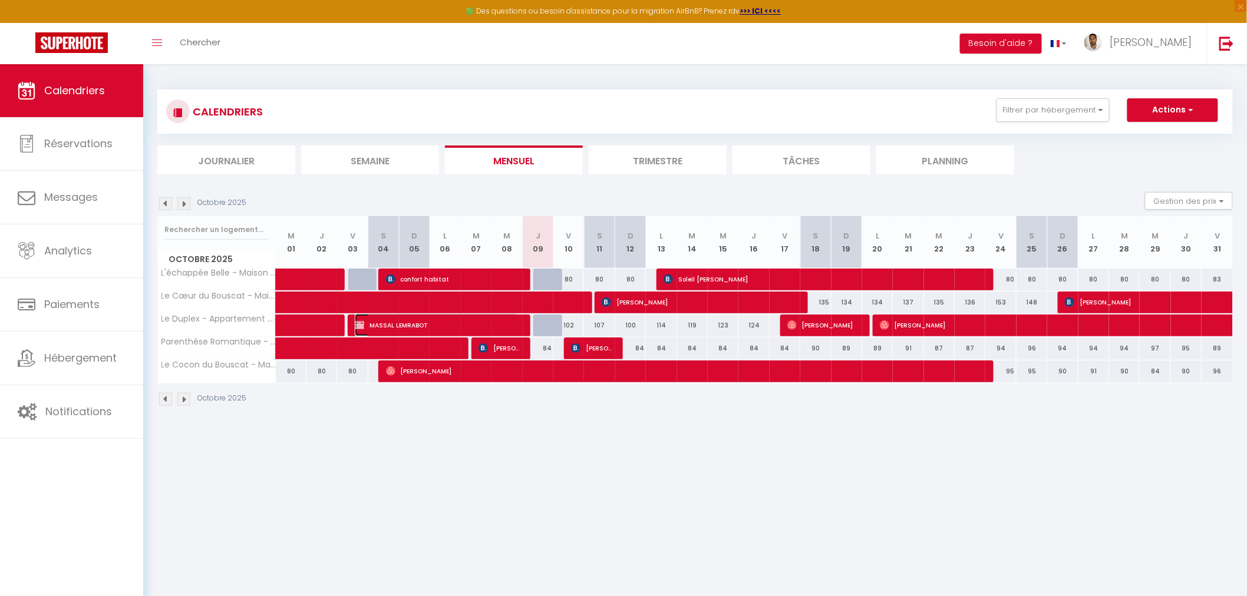
select select "1"
select select
select select "31570"
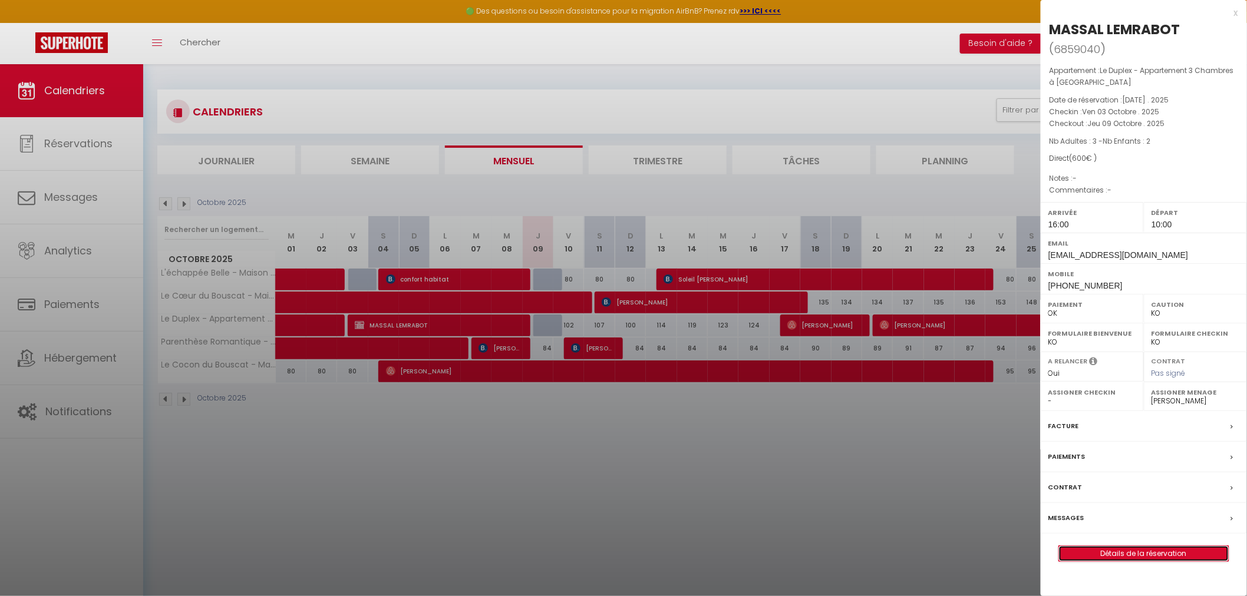
click at [1141, 552] on link "Détails de la réservation" at bounding box center [1144, 553] width 170 height 15
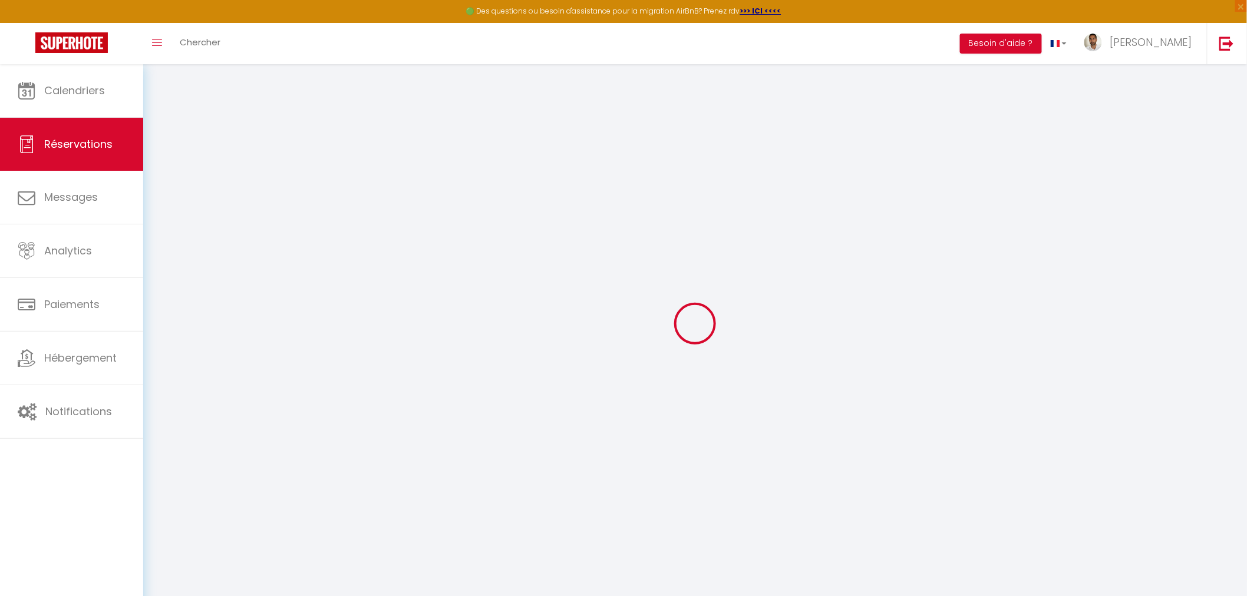
select select
checkbox input "false"
select select
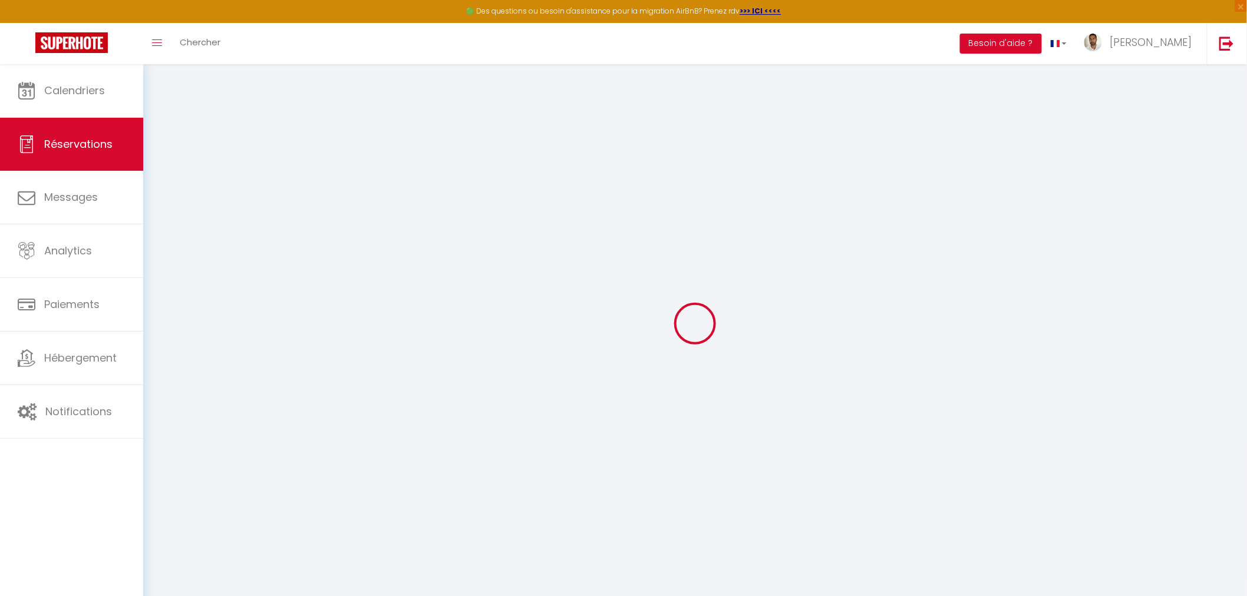
checkbox input "false"
select select
checkbox input "false"
select select "16:00"
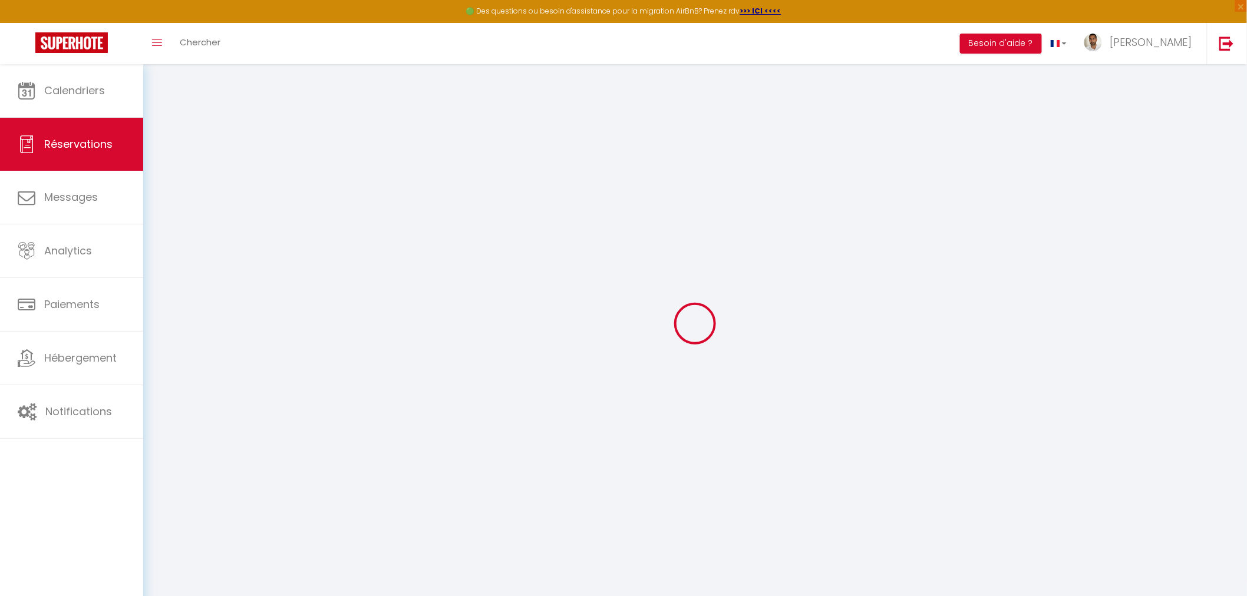
select select "10:00"
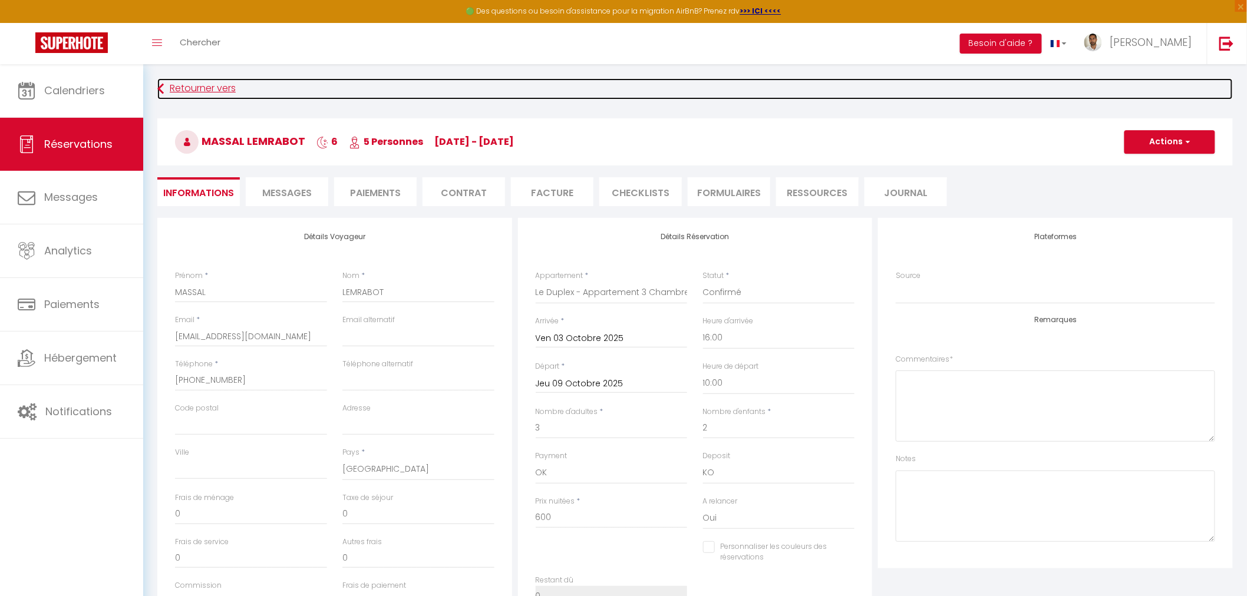
click at [202, 86] on link "Retourner vers" at bounding box center [695, 88] width 1076 height 21
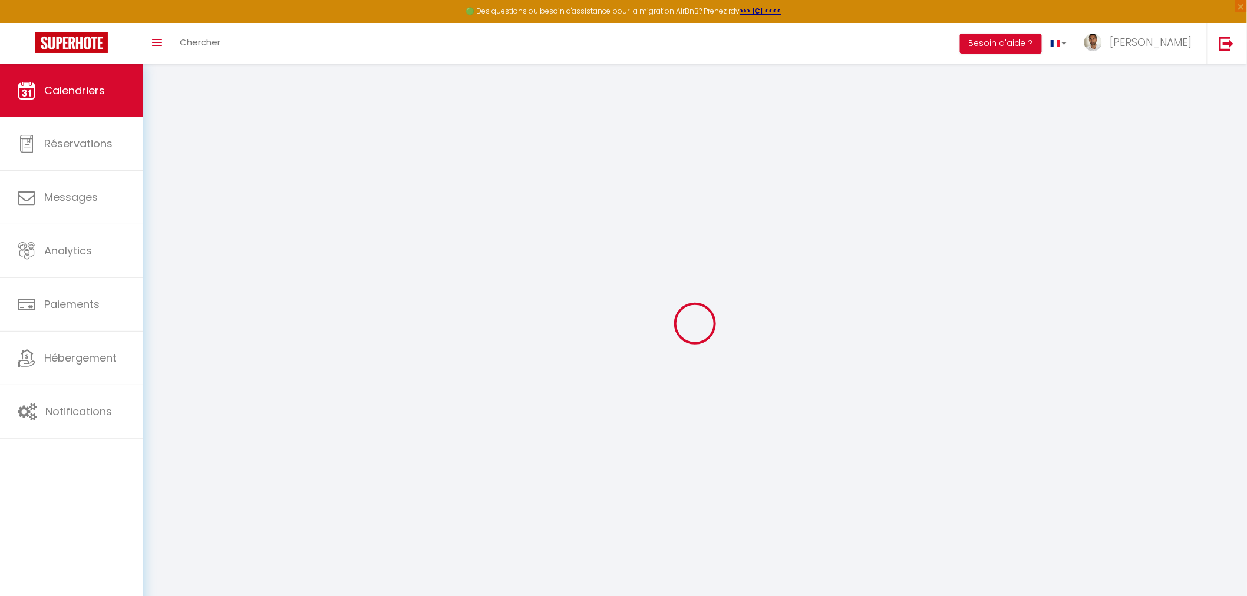
select select
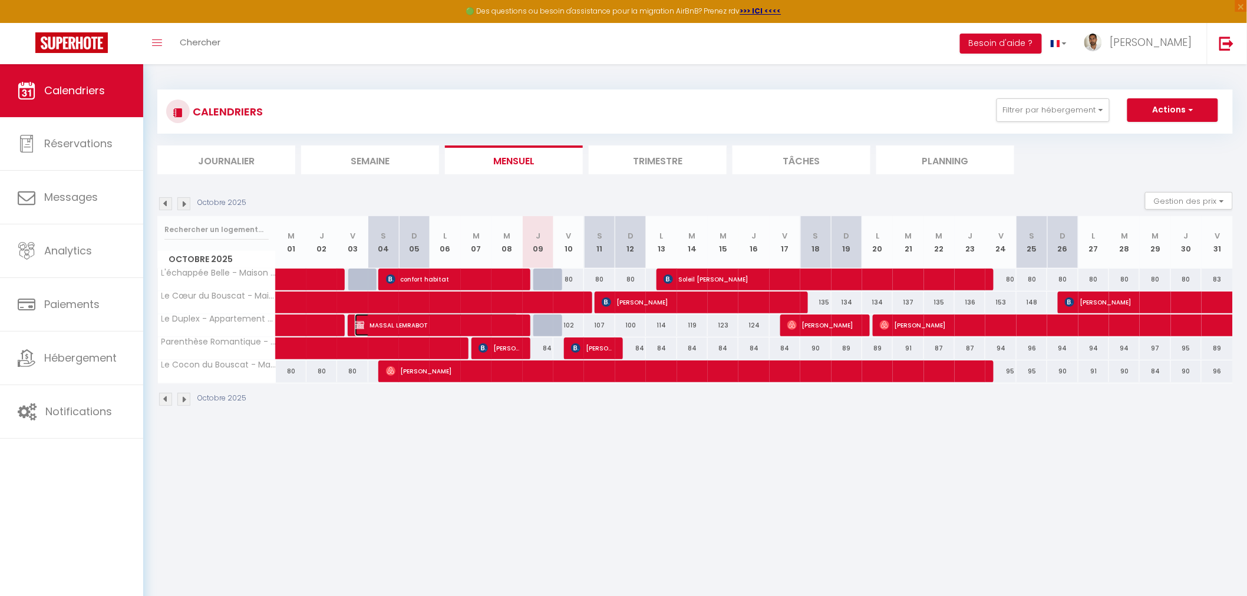
click at [451, 326] on span "MASSAL LEMRABOT" at bounding box center [436, 325] width 163 height 22
select select "OK"
select select "KO"
select select "0"
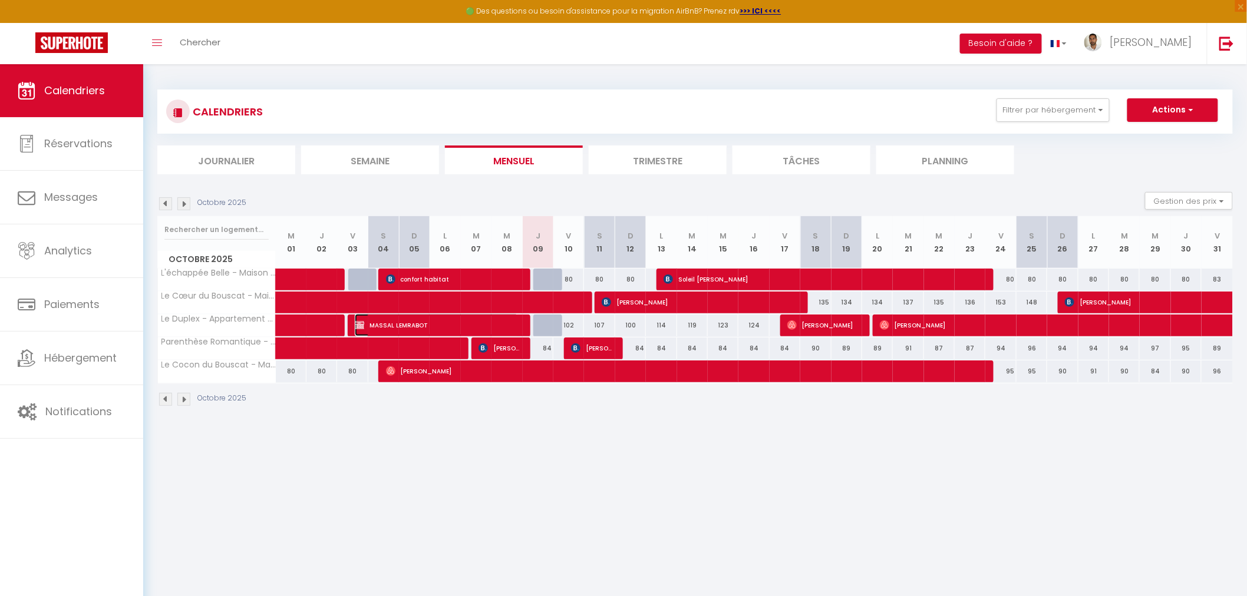
select select "1"
select select
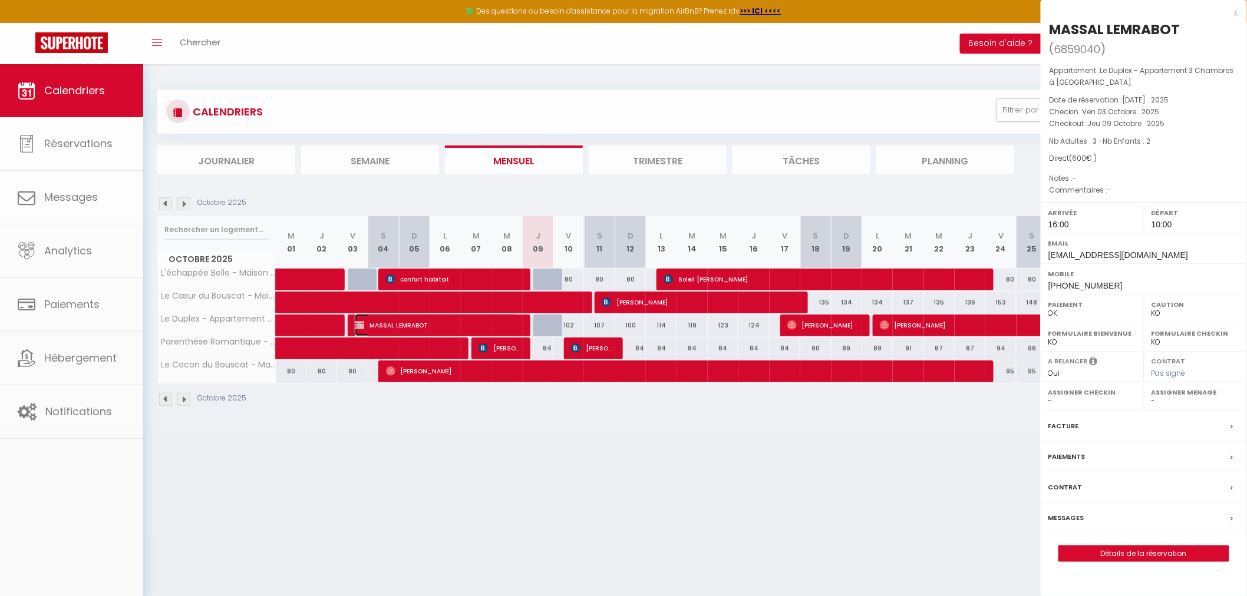
select select "31570"
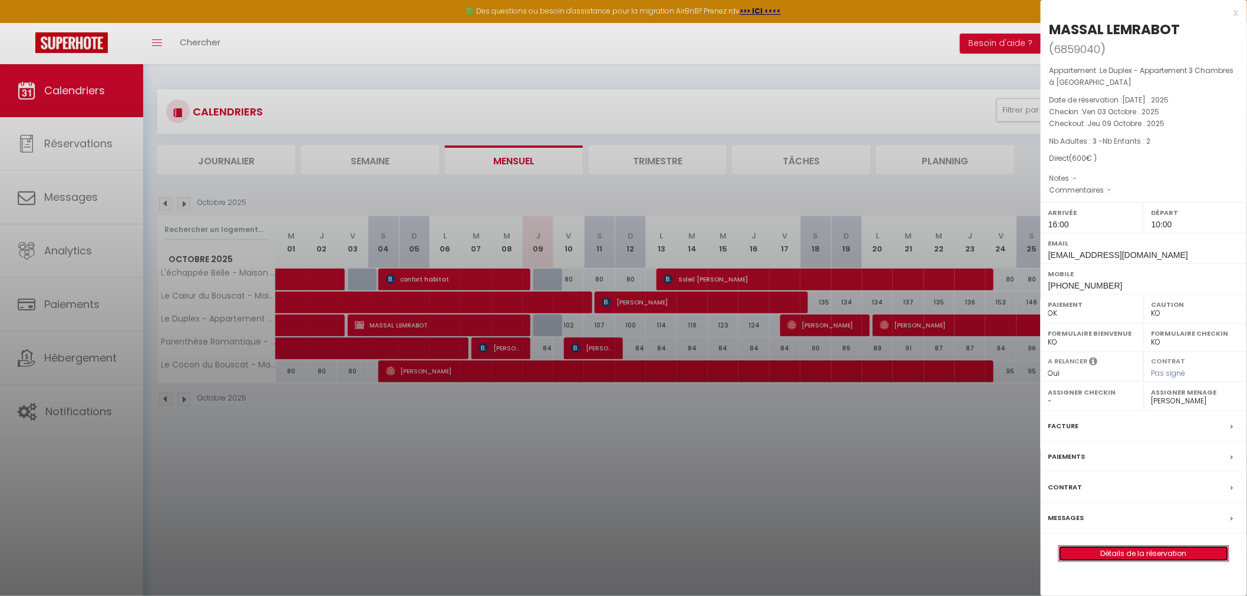
click at [1153, 555] on link "Détails de la réservation" at bounding box center [1144, 553] width 170 height 15
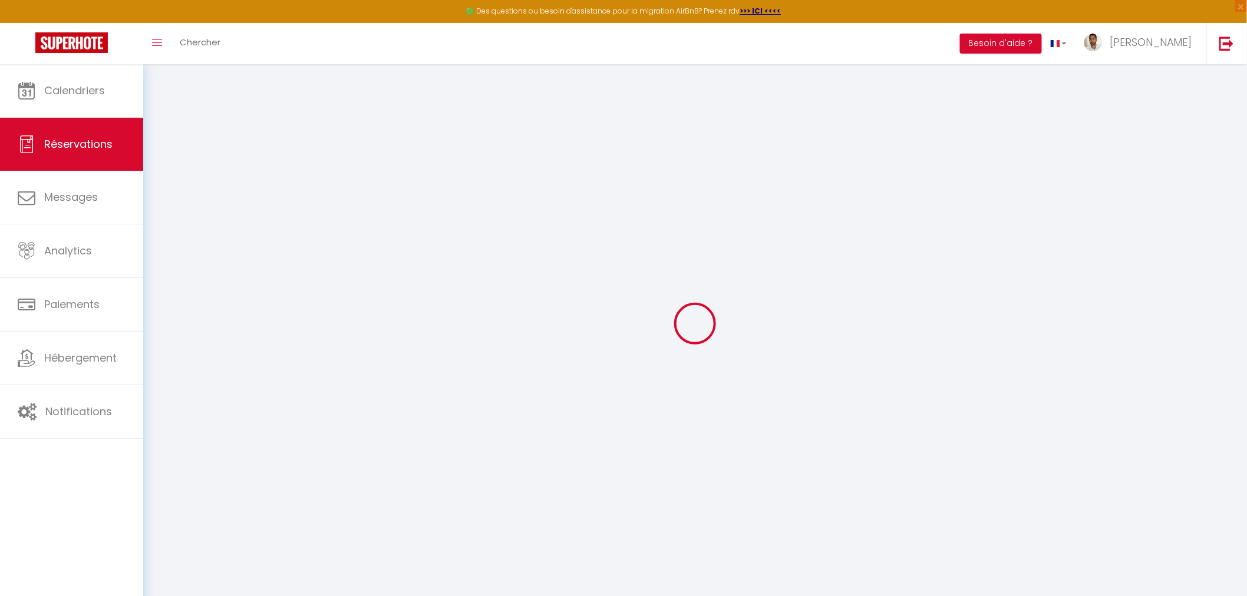
type input "MASSAL"
type input "LEMRABOT"
type input "mamalemrabot@gmail.com"
type input "+33743656308"
select select "MR"
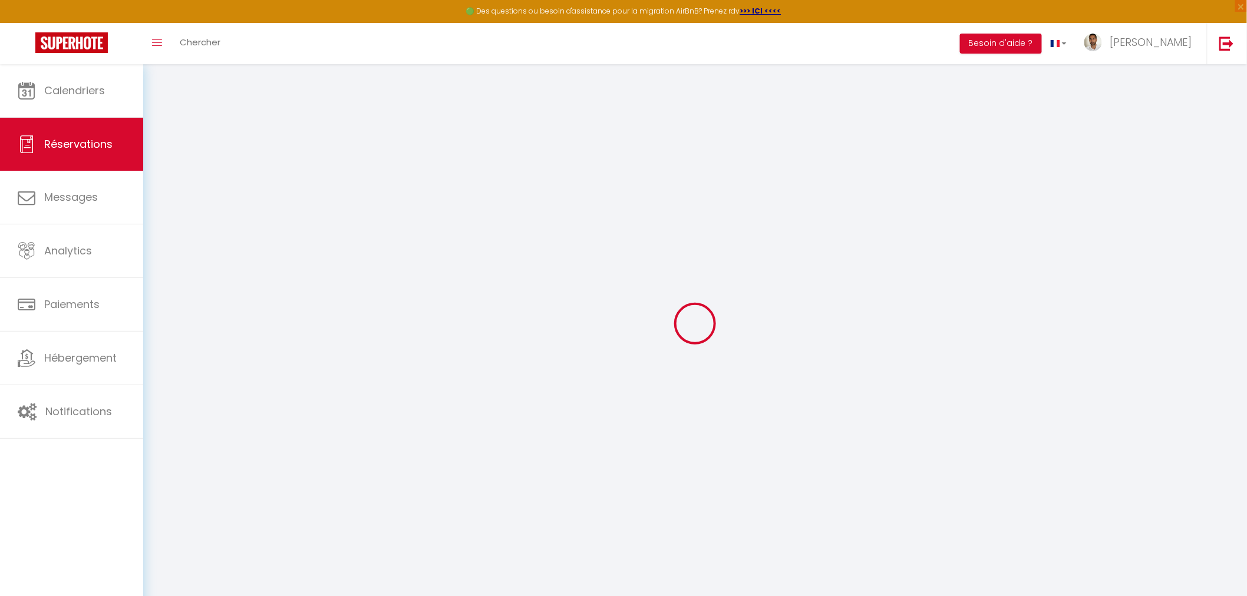
select select "50068"
select select "1"
type input "Ven 03 Octobre 2025"
select select
type input "Jeu 09 Octobre 2025"
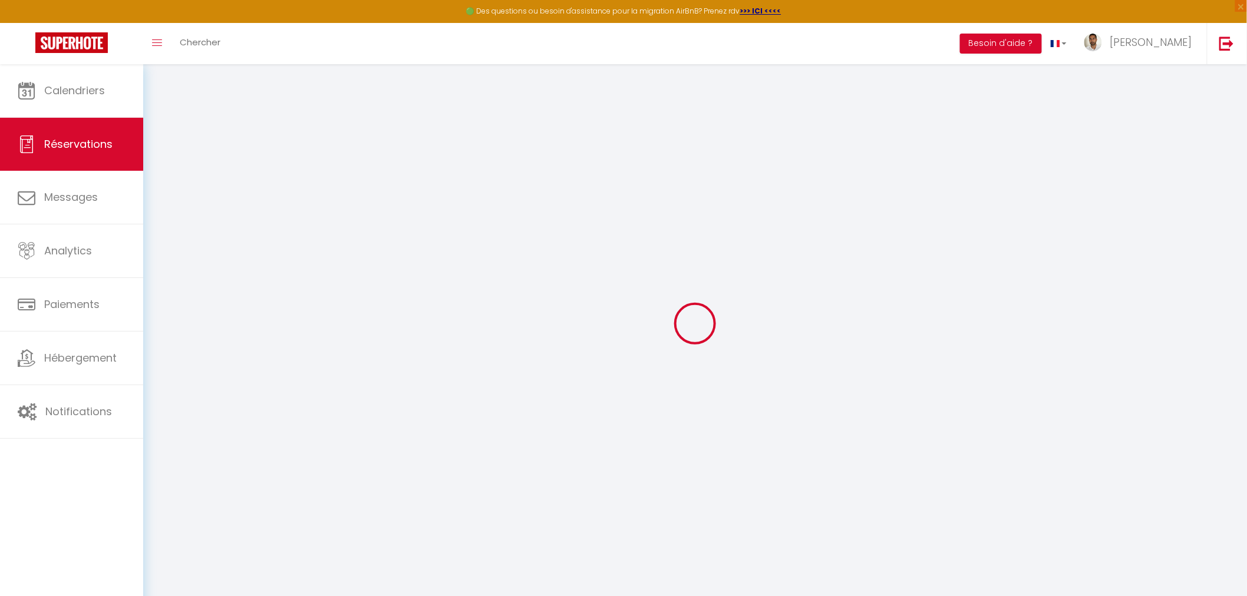
select select
type input "3"
type input "2"
select select "12"
select select "14"
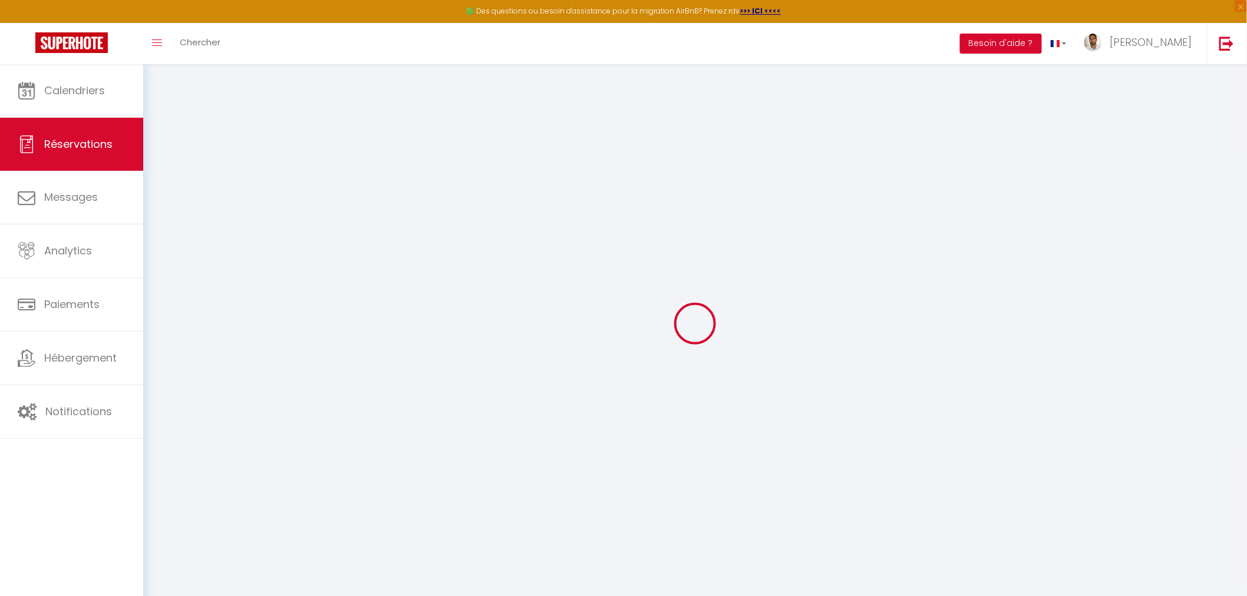
type input "600"
checkbox input "false"
type input "0"
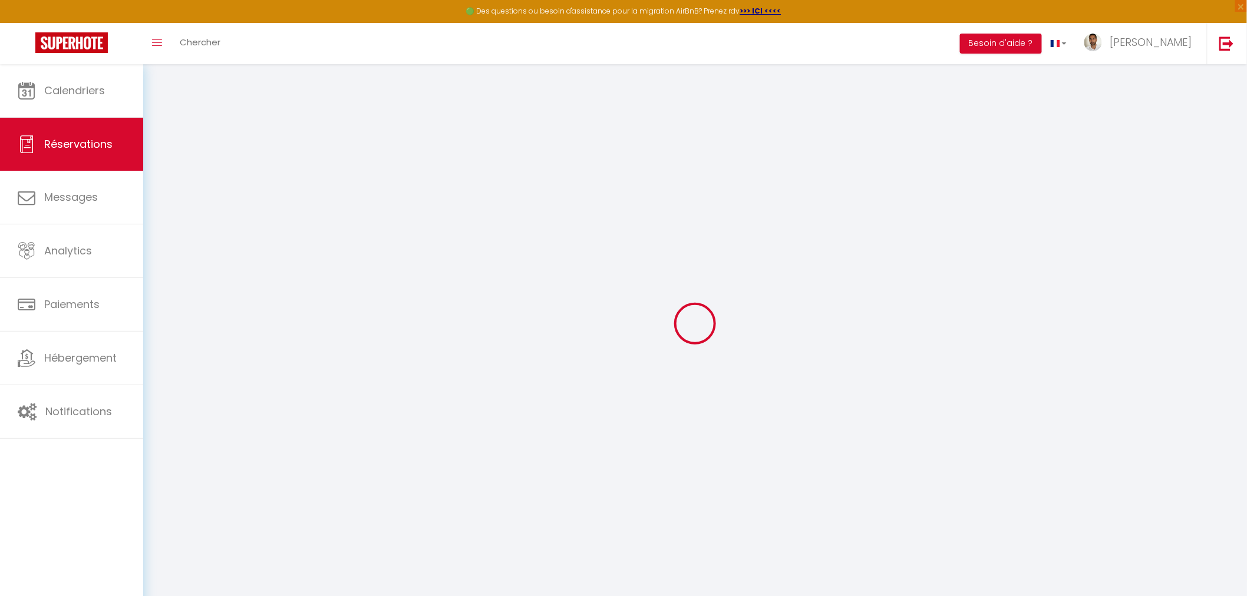
type input "0"
select select
checkbox input "false"
select select
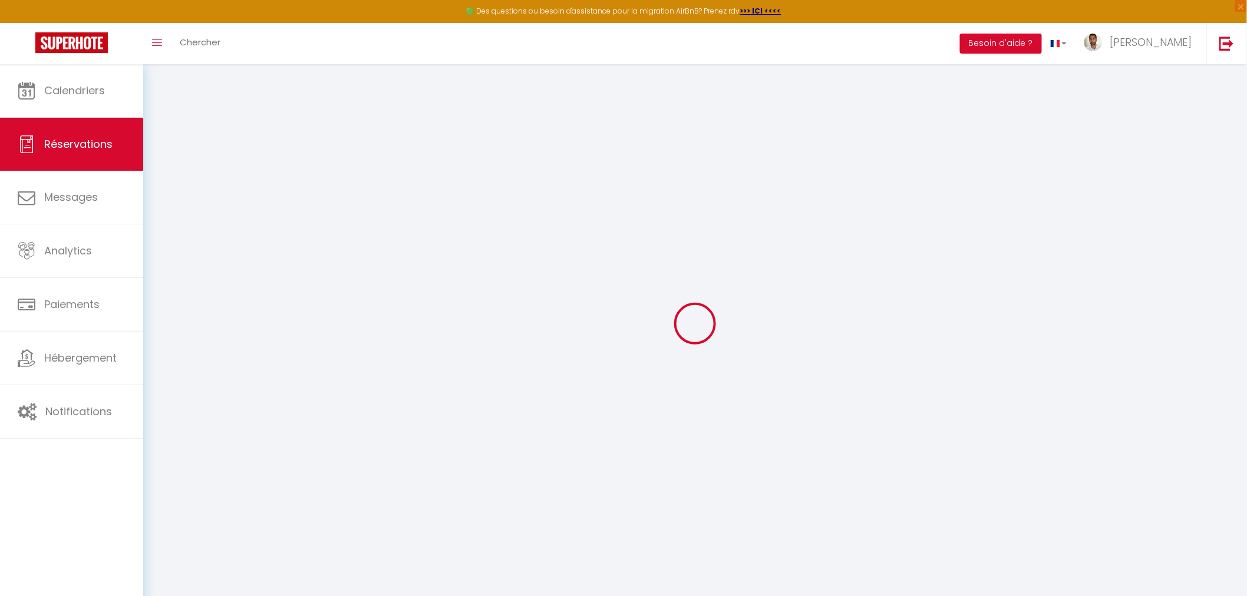
select select
checkbox input "false"
select select
checkbox input "false"
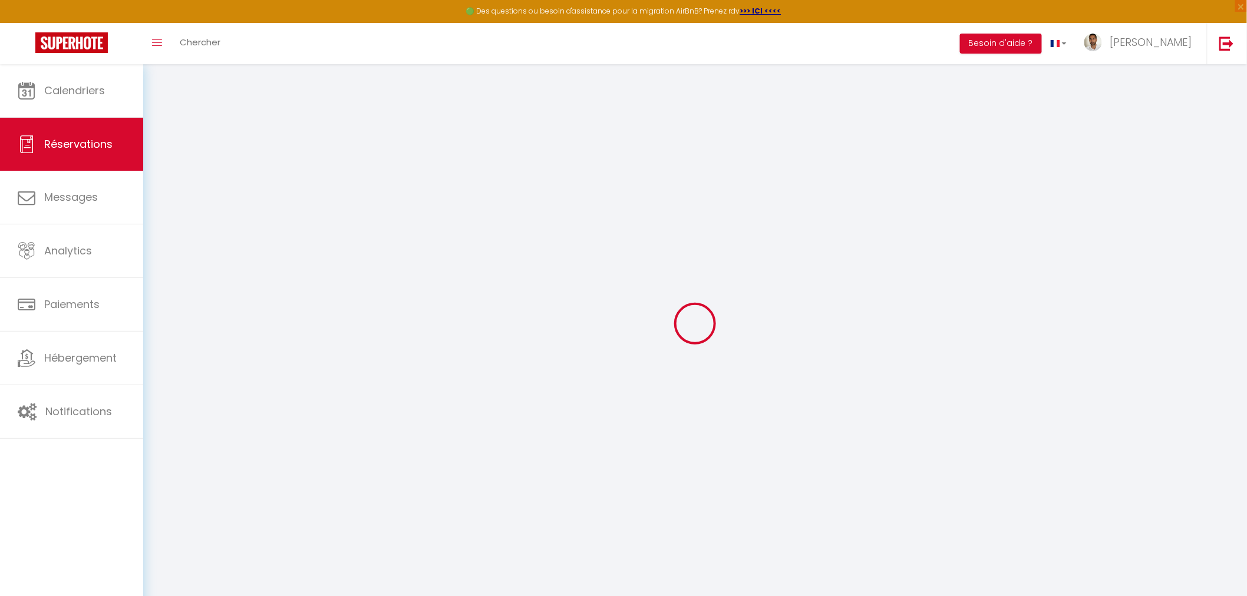
select select
checkbox input "false"
select select
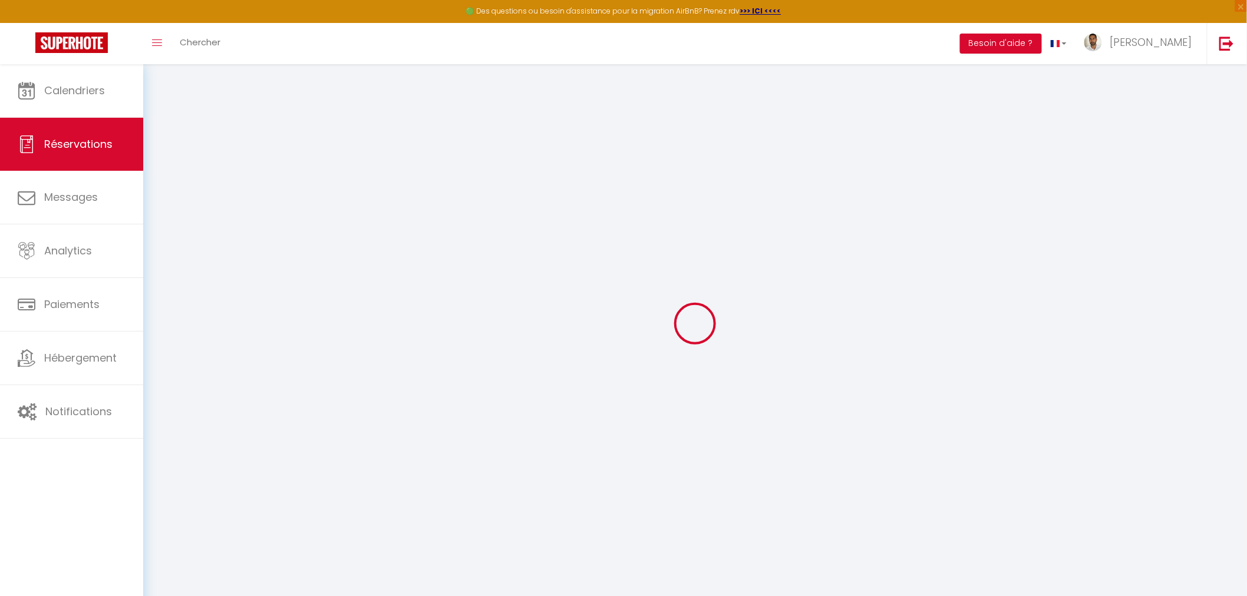
checkbox input "false"
select select "16:00"
select select "10:00"
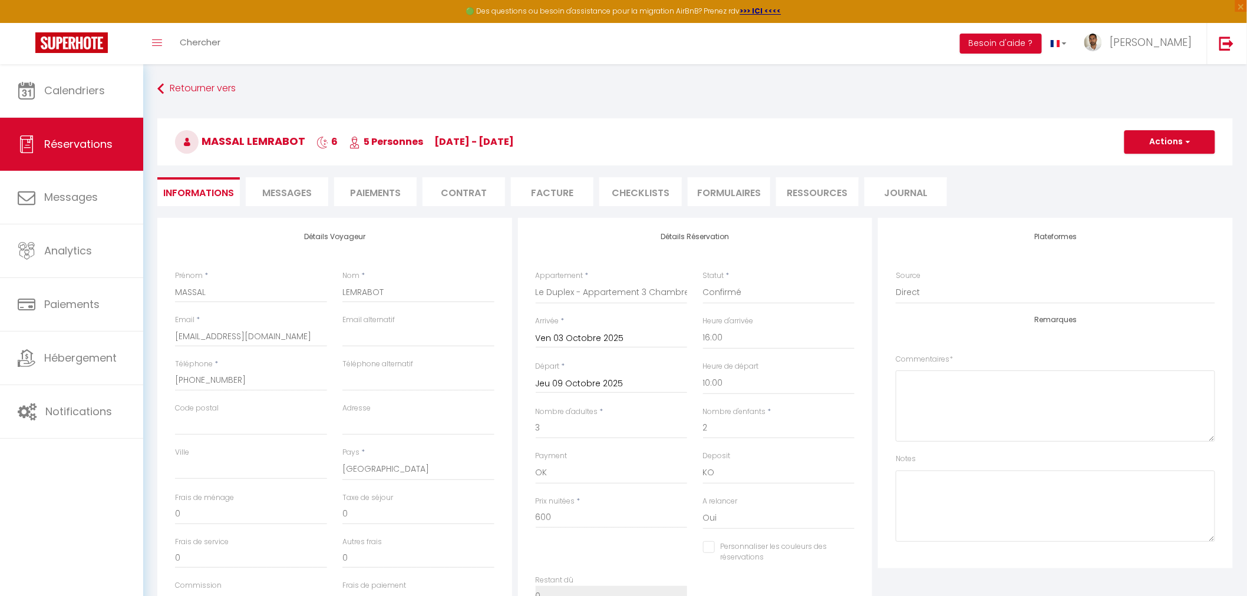
click at [298, 190] on span "Messages" at bounding box center [287, 193] width 50 height 14
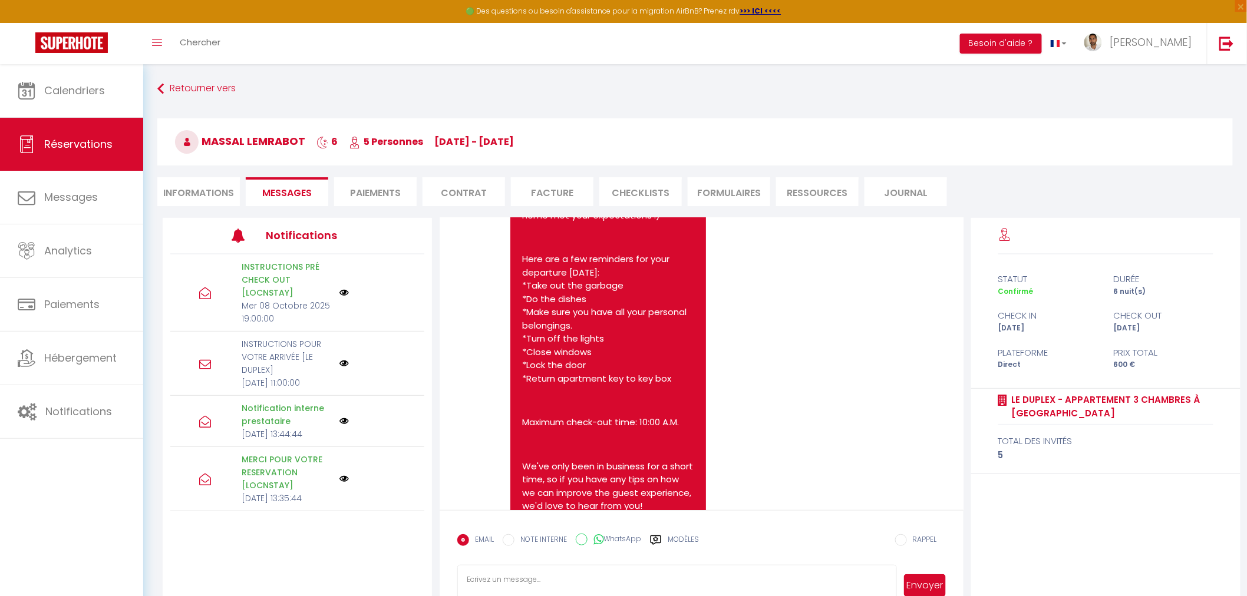
scroll to position [1639, 0]
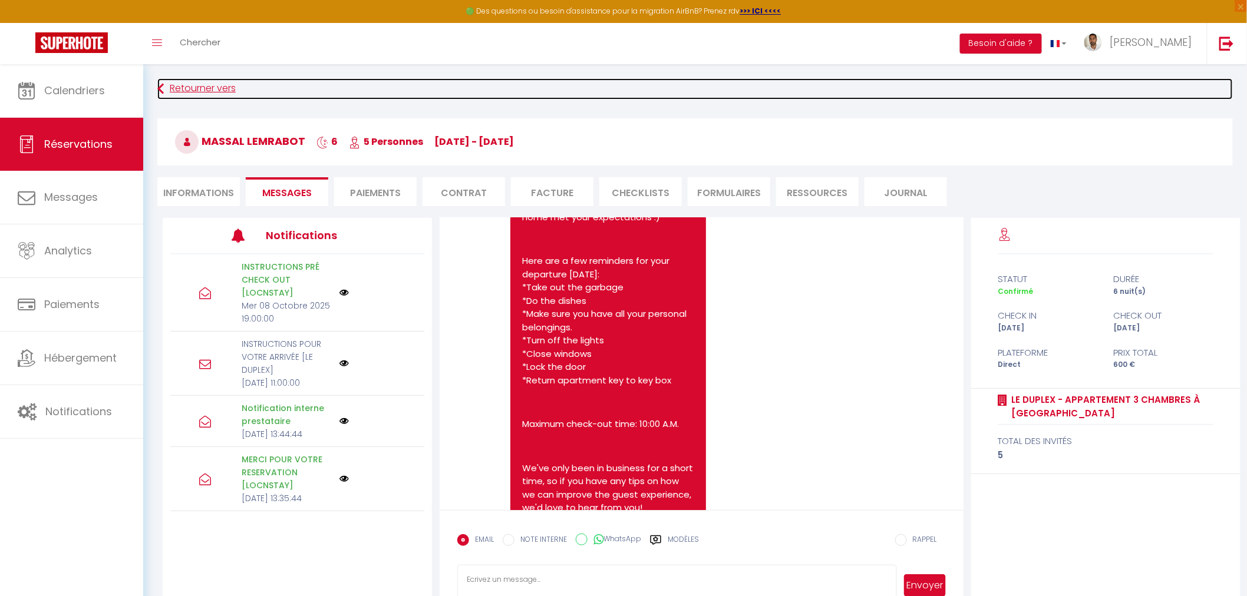
click at [184, 85] on link "Retourner vers" at bounding box center [695, 88] width 1076 height 21
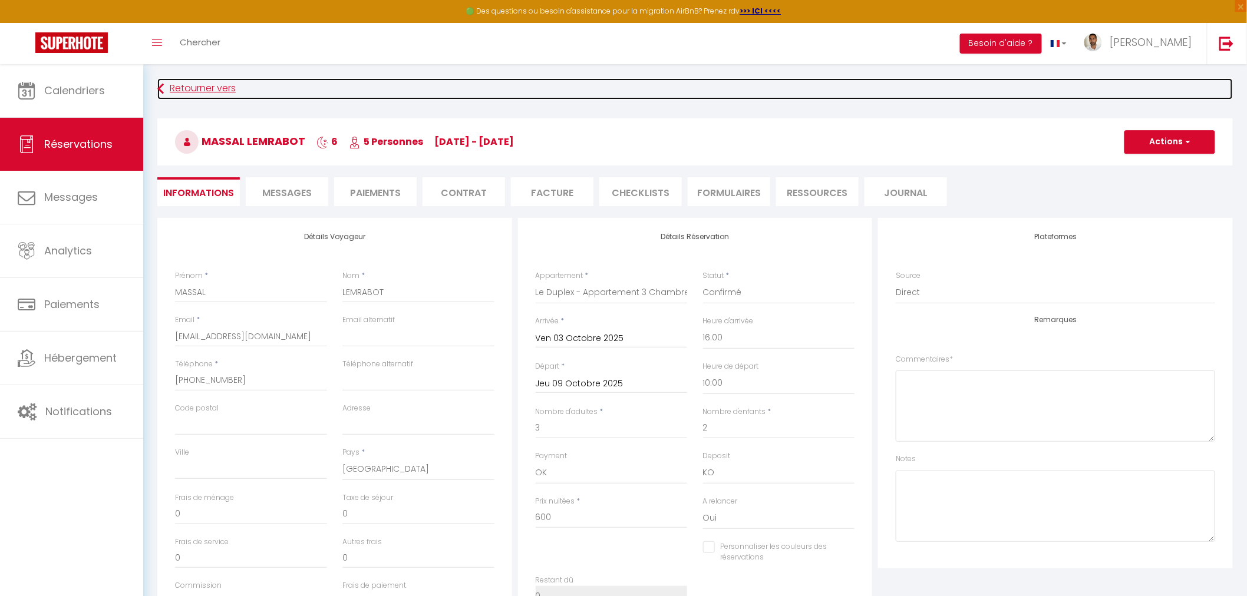
click at [195, 89] on link "Retourner vers" at bounding box center [695, 88] width 1076 height 21
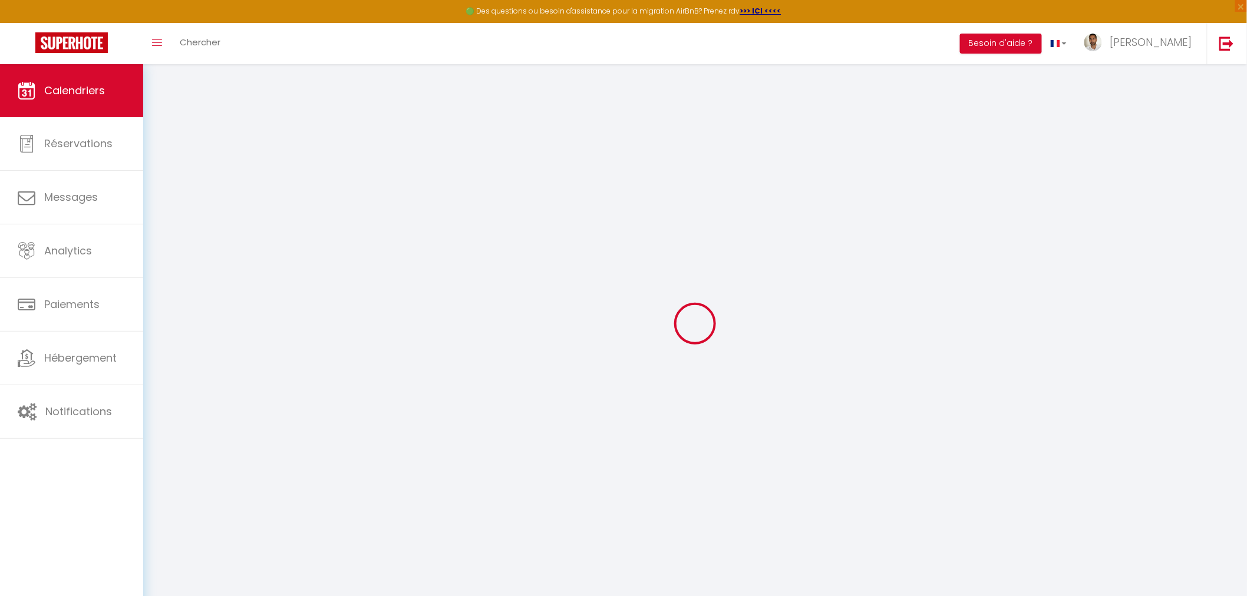
select select
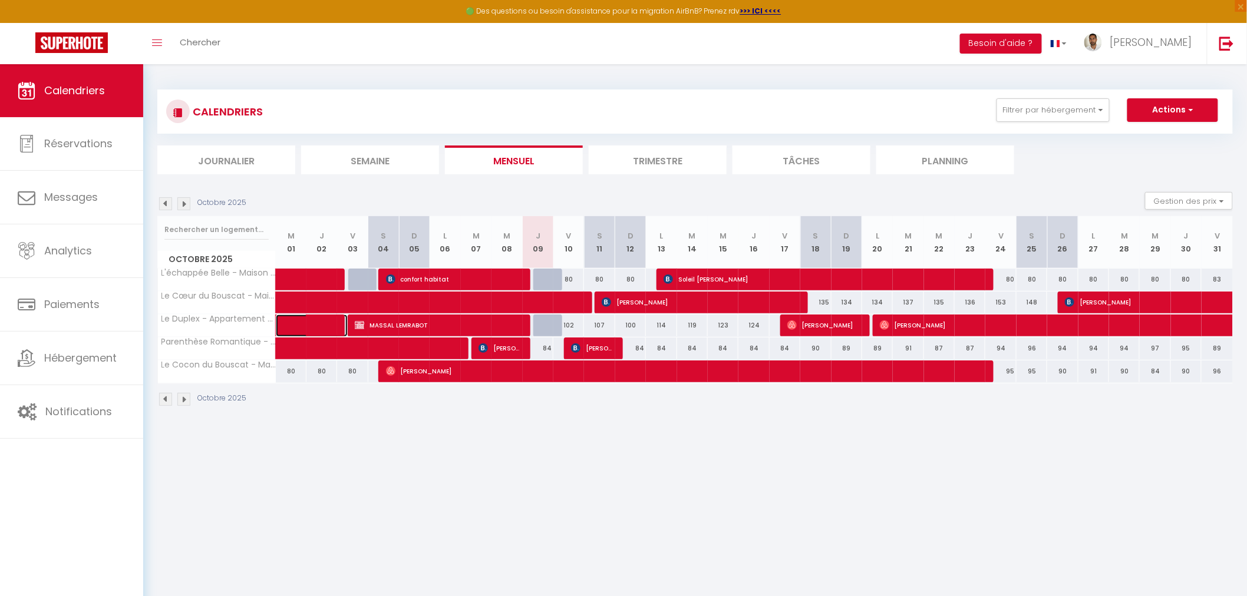
click at [304, 325] on span at bounding box center [321, 326] width 54 height 22
select select "OK"
select select "0"
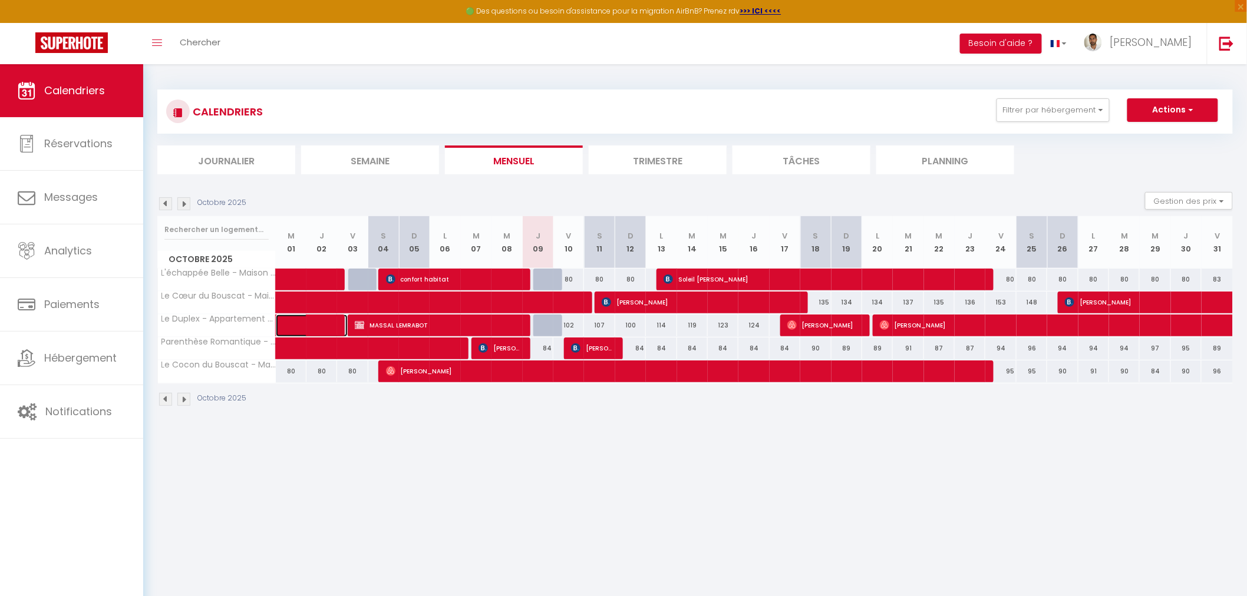
select select "1"
select select
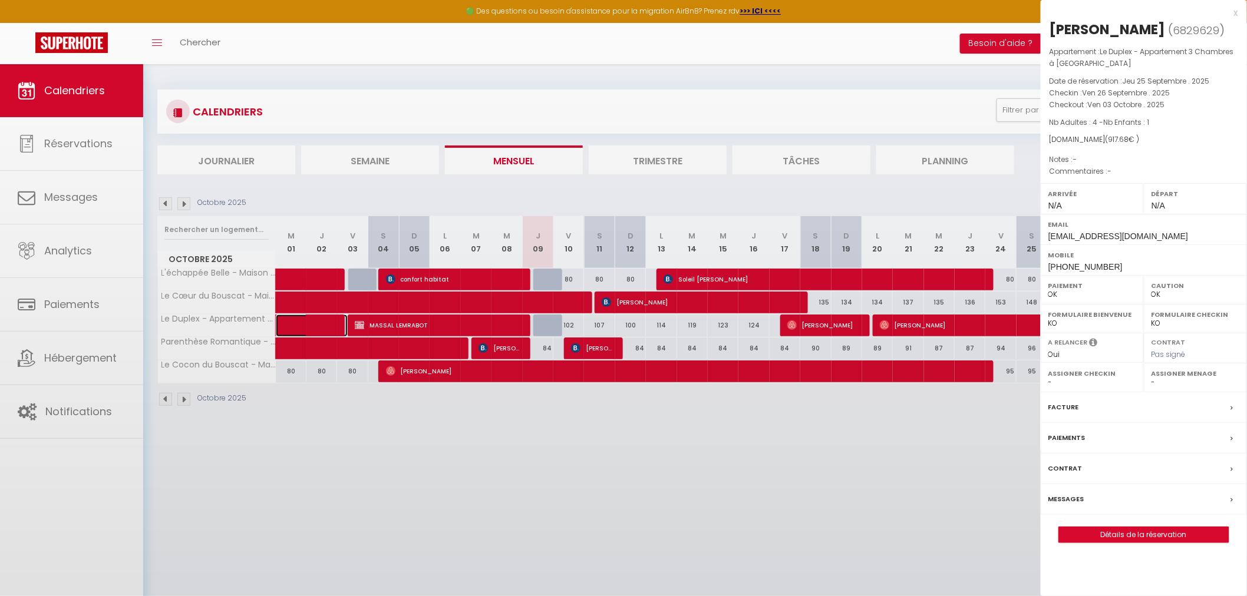
select select "31570"
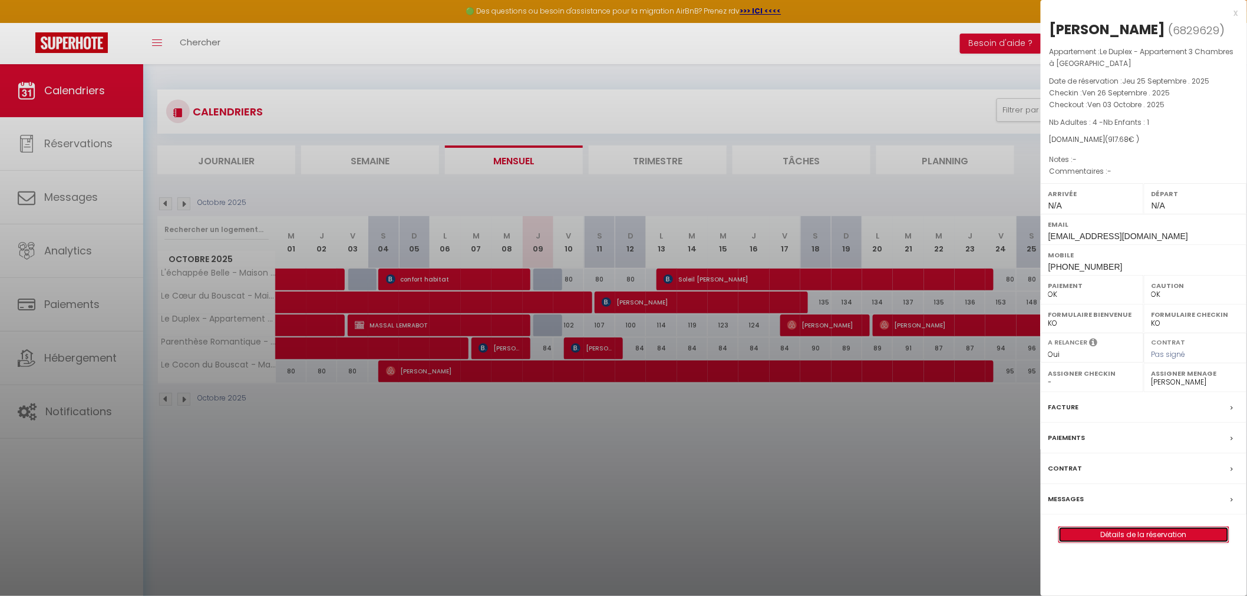
click at [1130, 534] on link "Détails de la réservation" at bounding box center [1144, 535] width 170 height 15
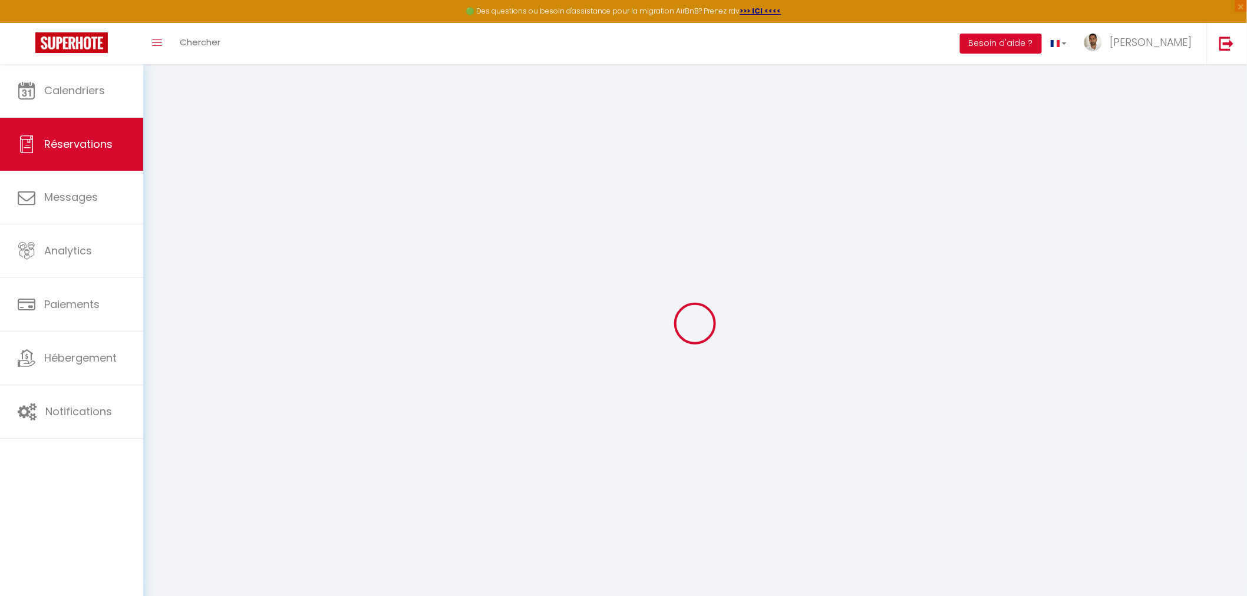
select select
checkbox input "false"
select select
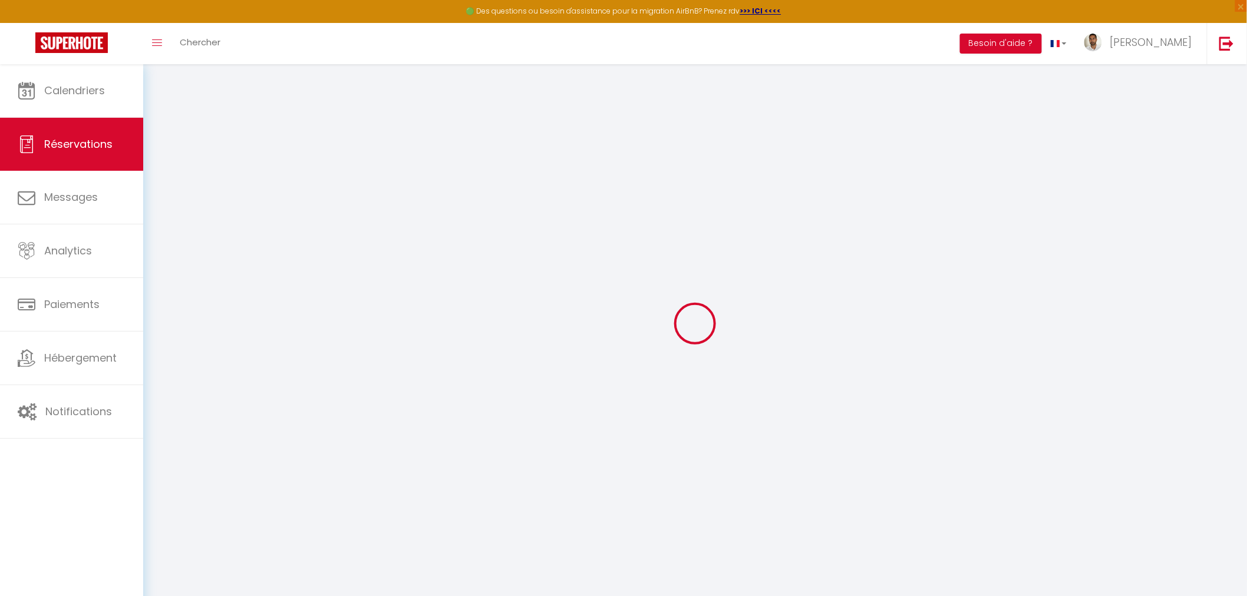
type input "159"
type input "41.32"
select select
checkbox input "false"
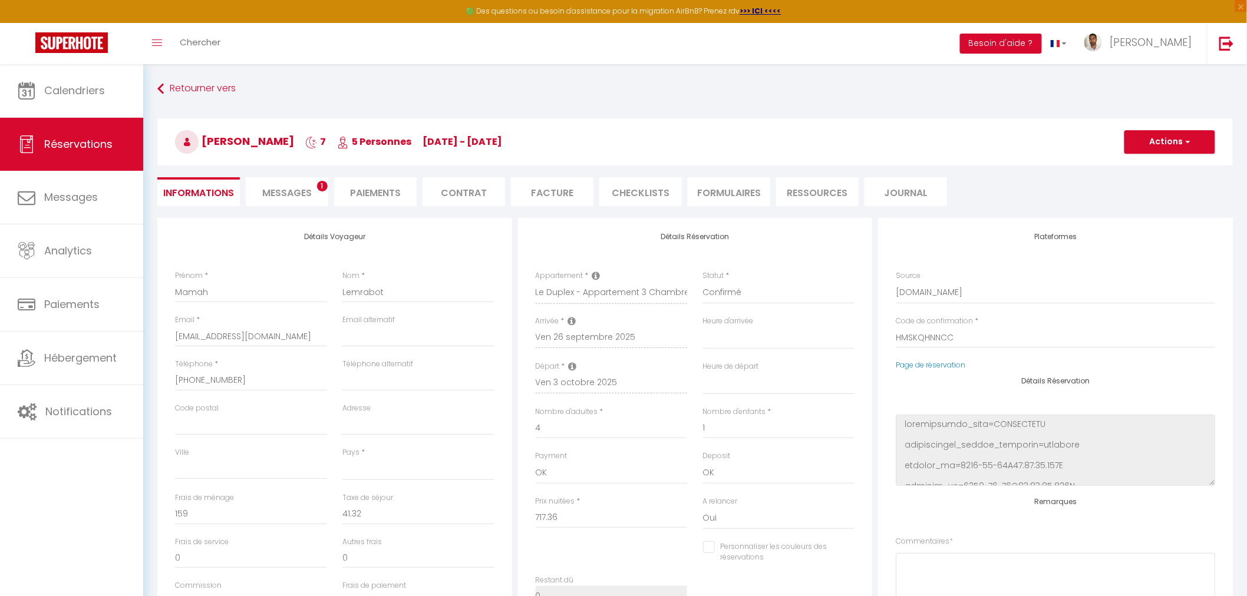
select select
checkbox input "false"
select select
click at [298, 193] on span "Messages" at bounding box center [287, 193] width 50 height 14
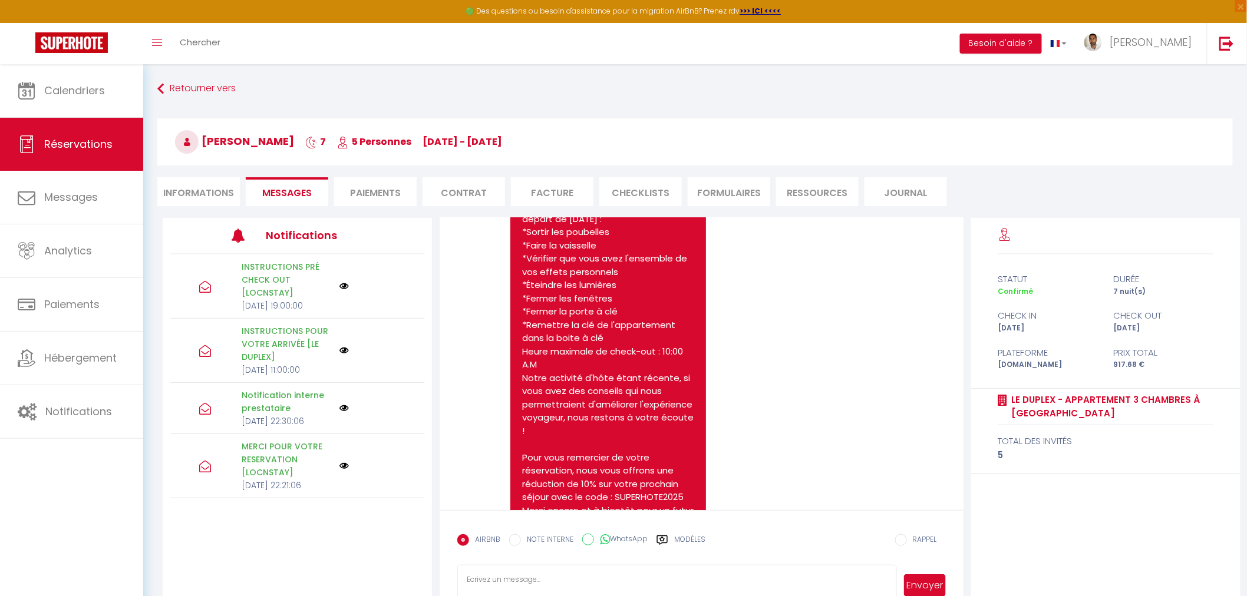
scroll to position [3061, 0]
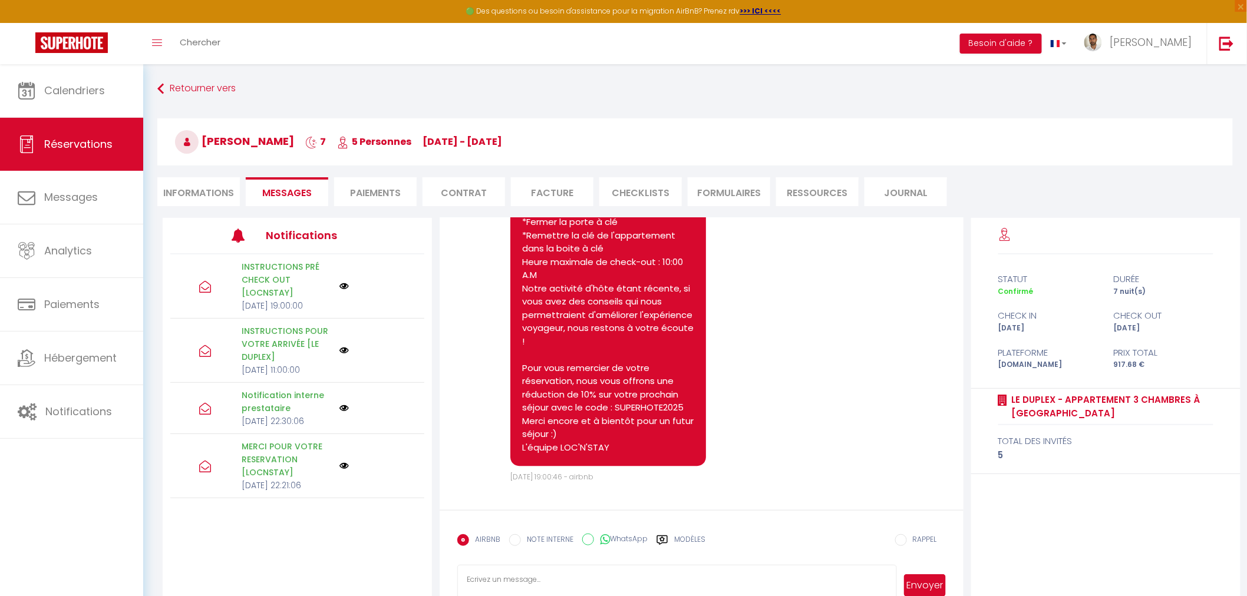
click at [513, 576] on textarea at bounding box center [676, 585] width 439 height 41
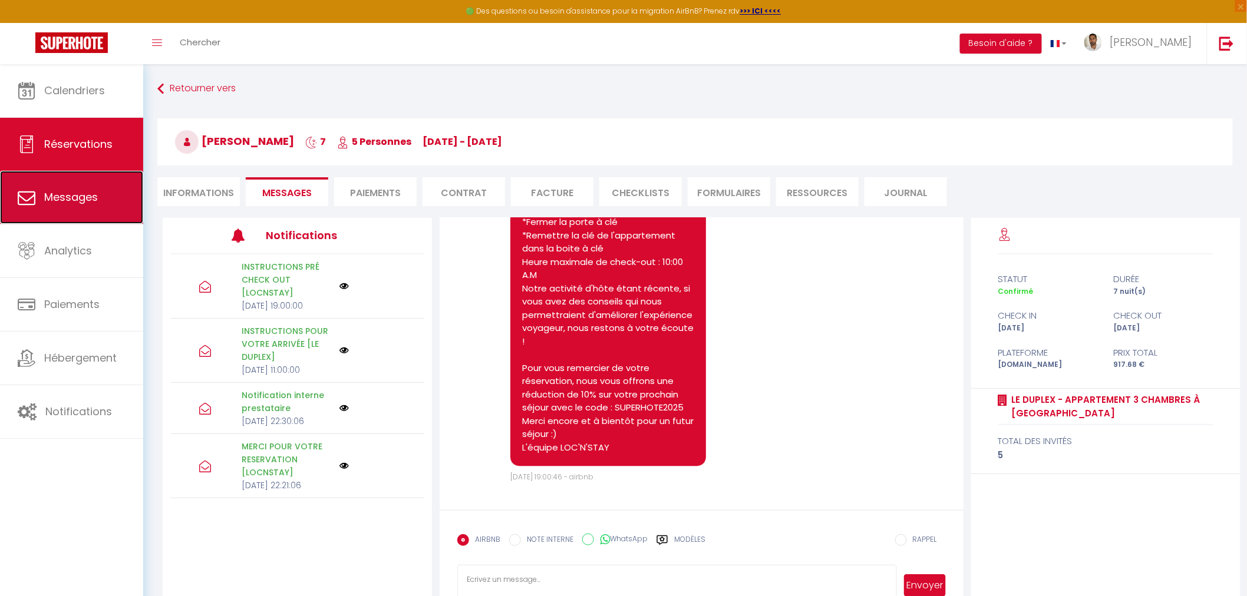
click at [67, 196] on span "Messages" at bounding box center [71, 197] width 54 height 15
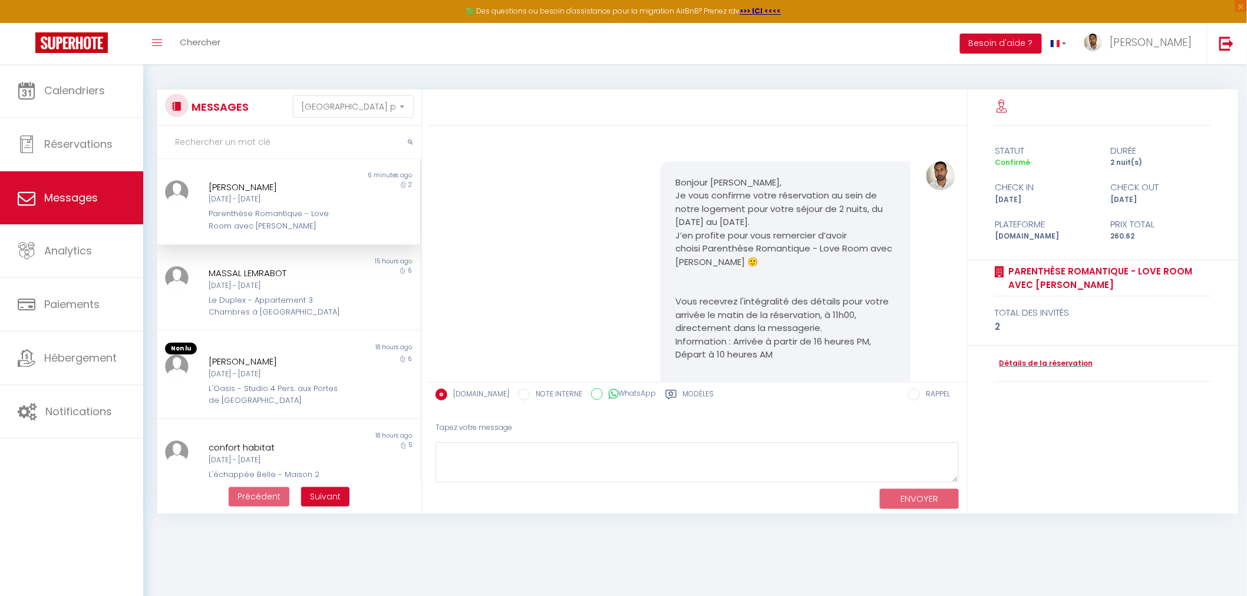
scroll to position [2944, 0]
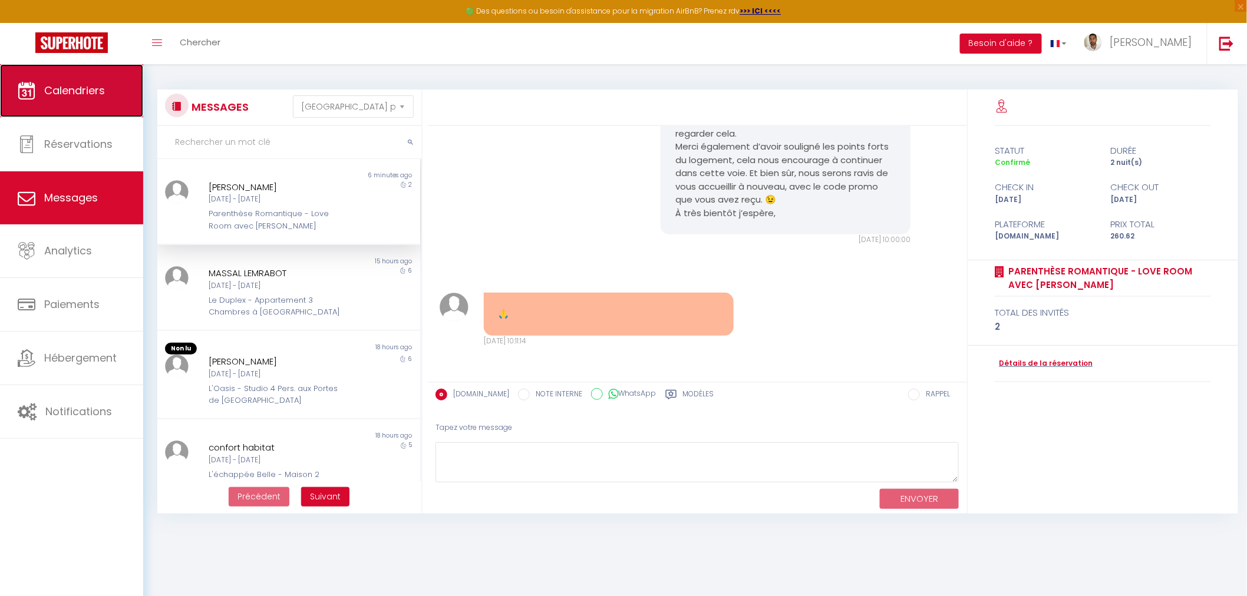
click at [116, 92] on link "Calendriers" at bounding box center [71, 90] width 143 height 53
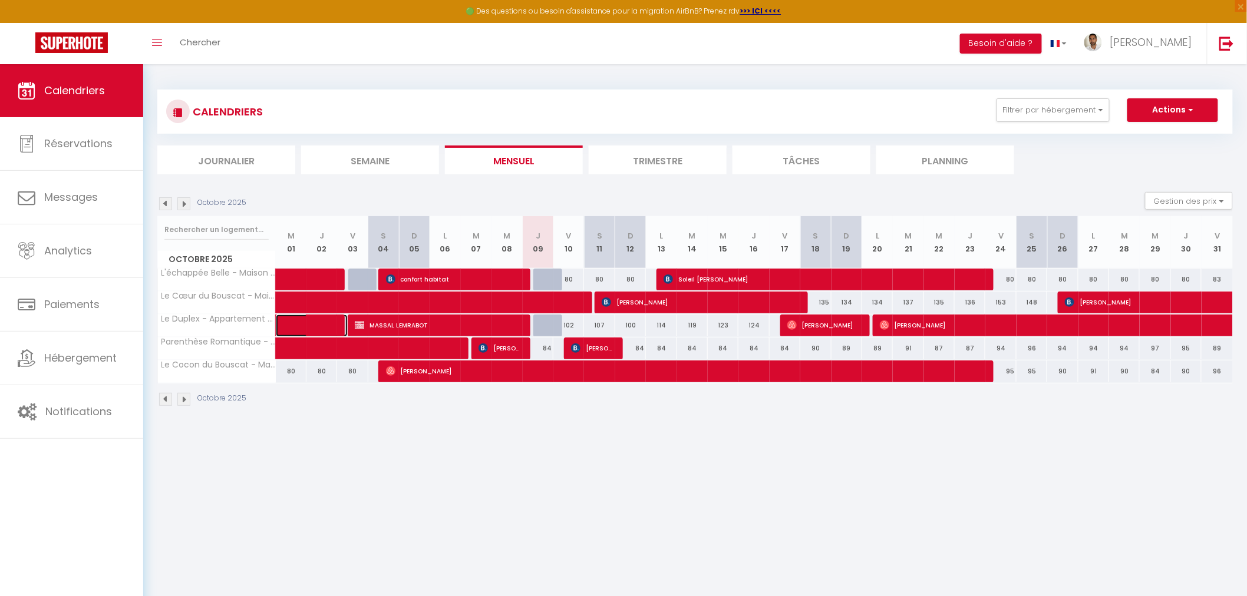
click at [305, 319] on span at bounding box center [321, 326] width 54 height 22
select select "OK"
select select "0"
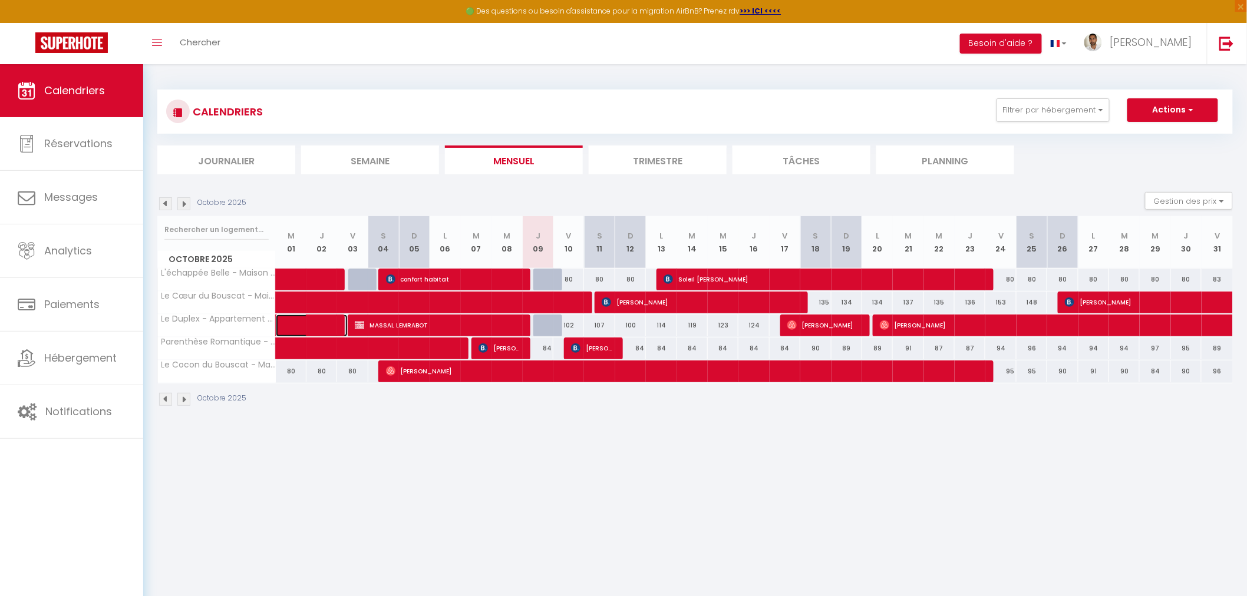
select select "1"
select select
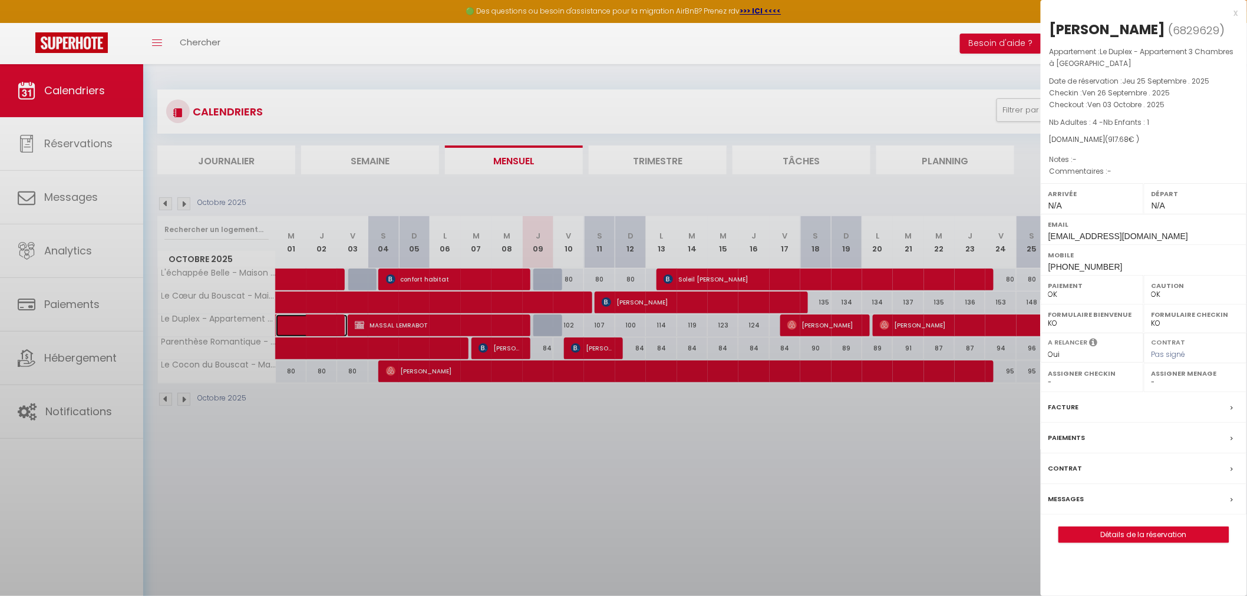
select select "31570"
